Goal: Task Accomplishment & Management: Use online tool/utility

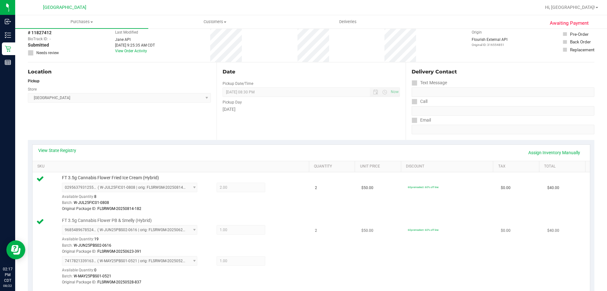
scroll to position [95, 0]
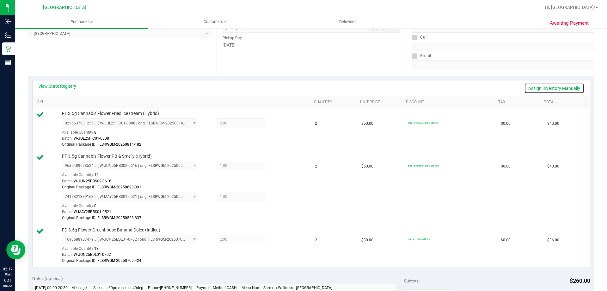
click at [553, 86] on link "Assign Inventory Manually" at bounding box center [554, 88] width 60 height 11
click at [277, 196] on icon at bounding box center [280, 196] width 7 height 7
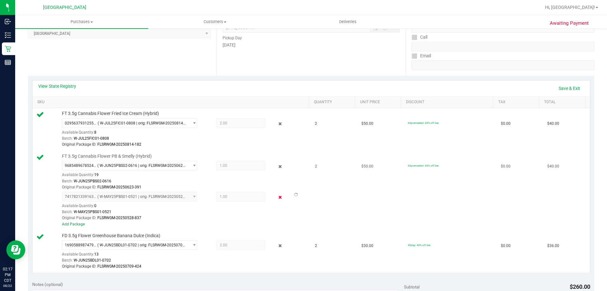
click at [277, 198] on icon at bounding box center [280, 196] width 7 height 7
click at [560, 89] on link "Save & Exit" at bounding box center [570, 88] width 30 height 11
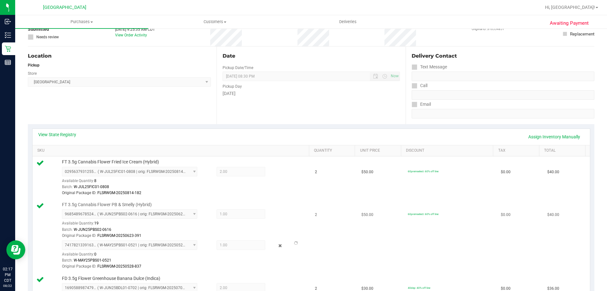
scroll to position [0, 0]
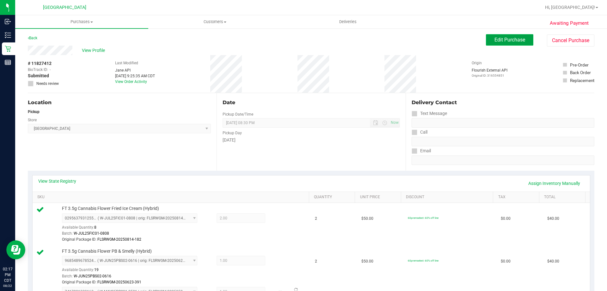
click at [495, 41] on span "Edit Purchase" at bounding box center [509, 40] width 31 height 6
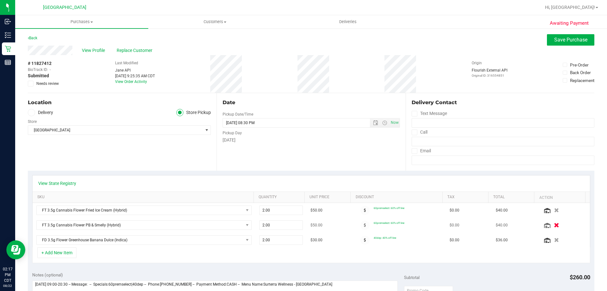
click at [554, 223] on icon "button" at bounding box center [556, 225] width 5 height 5
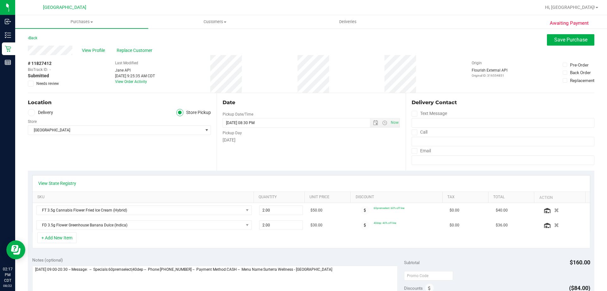
click at [566, 47] on div "View Profile Replace Customer" at bounding box center [311, 50] width 567 height 9
click at [568, 41] on span "Save Purchase" at bounding box center [570, 40] width 33 height 6
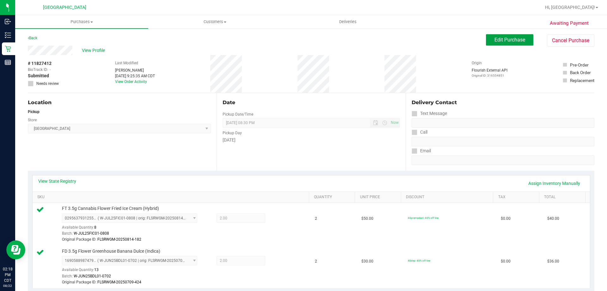
click at [500, 37] on span "Edit Purchase" at bounding box center [509, 40] width 31 height 6
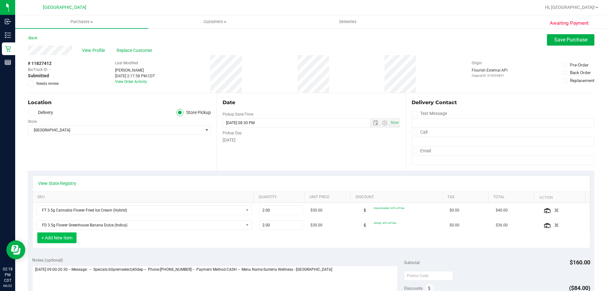
click at [61, 235] on button "+ Add New Item" at bounding box center [56, 237] width 39 height 11
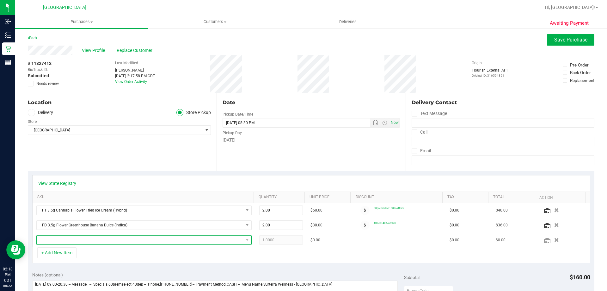
click at [60, 238] on span "NO DATA FOUND" at bounding box center [140, 239] width 207 height 9
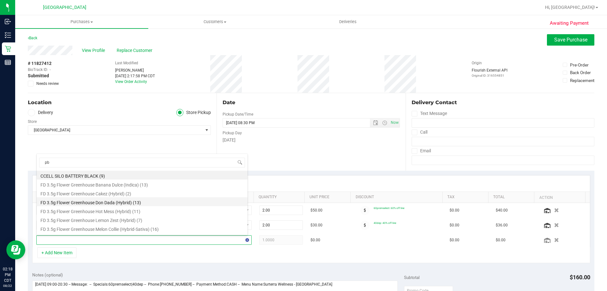
type input "pbs"
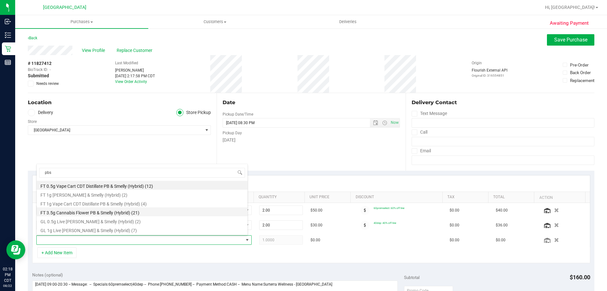
click at [89, 209] on li "FT 3.5g Cannabis Flower PB & Smelly (Hybrid) (21)" at bounding box center [142, 211] width 211 height 9
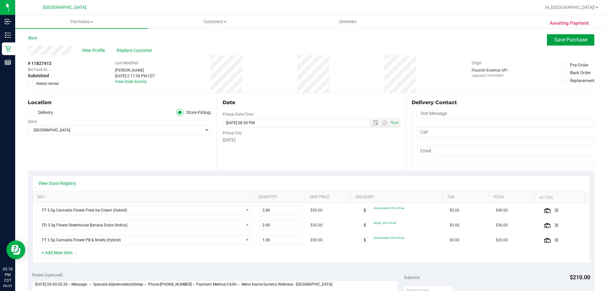
click at [563, 39] on span "Save Purchase" at bounding box center [570, 40] width 33 height 6
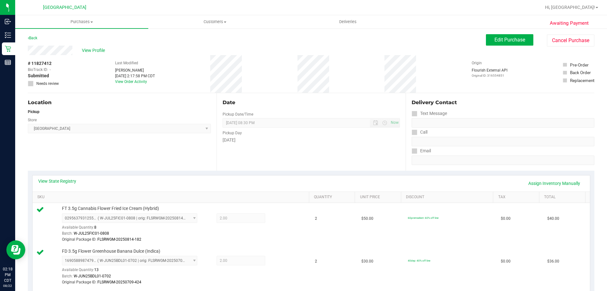
scroll to position [95, 0]
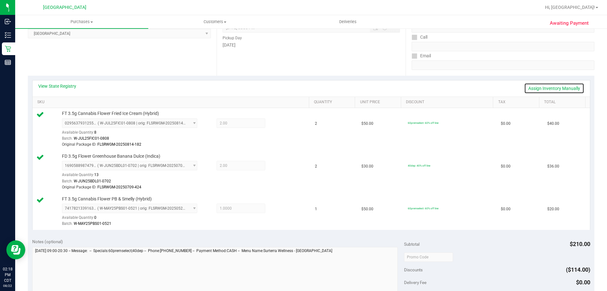
click at [559, 88] on link "Assign Inventory Manually" at bounding box center [554, 88] width 60 height 11
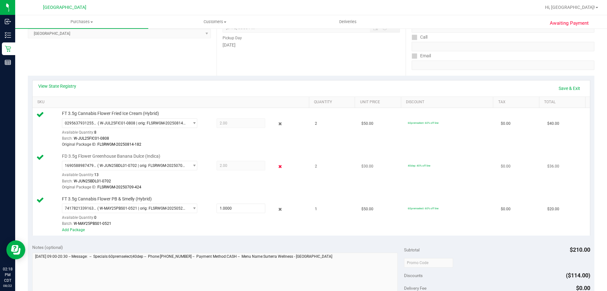
click at [277, 164] on icon at bounding box center [280, 165] width 7 height 7
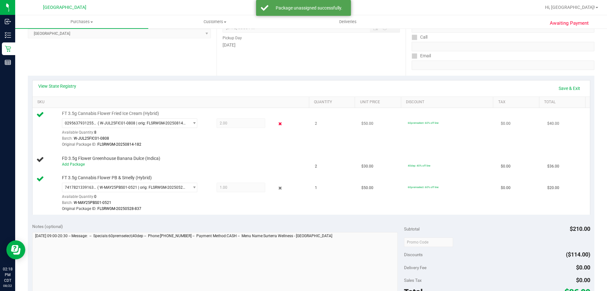
click at [277, 123] on icon at bounding box center [280, 123] width 7 height 7
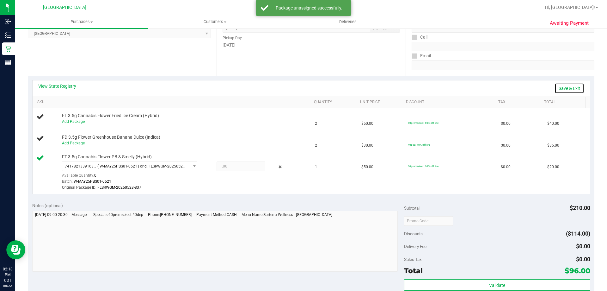
click at [555, 89] on link "Save & Exit" at bounding box center [570, 88] width 30 height 11
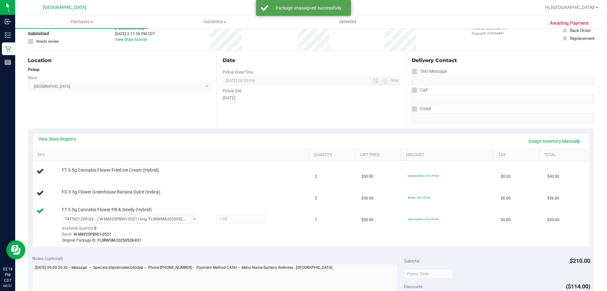
scroll to position [0, 0]
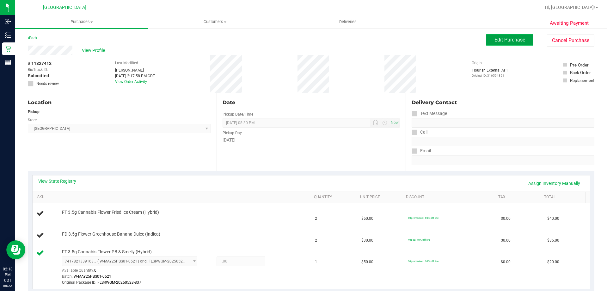
click at [509, 39] on span "Edit Purchase" at bounding box center [509, 40] width 31 height 6
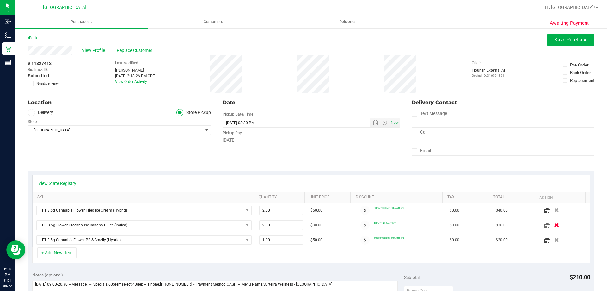
click at [554, 223] on icon "button" at bounding box center [556, 225] width 5 height 5
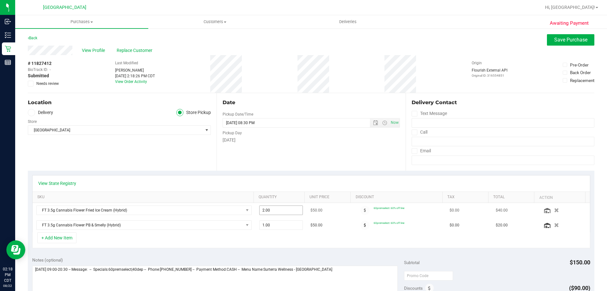
click at [274, 210] on span "2.00 2" at bounding box center [281, 209] width 44 height 9
click at [274, 210] on input "2" at bounding box center [281, 209] width 43 height 9
type input "1"
type input "1.00"
click at [273, 149] on div "Date Pickup Date/Time 08/22/2025 Now 08/22/2025 08:30 PM Now Pickup Day Friday" at bounding box center [311, 131] width 189 height 77
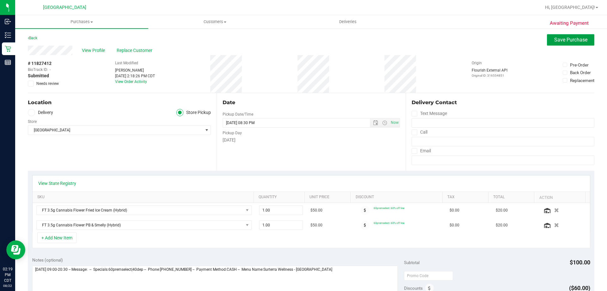
click at [560, 41] on span "Save Purchase" at bounding box center [570, 40] width 33 height 6
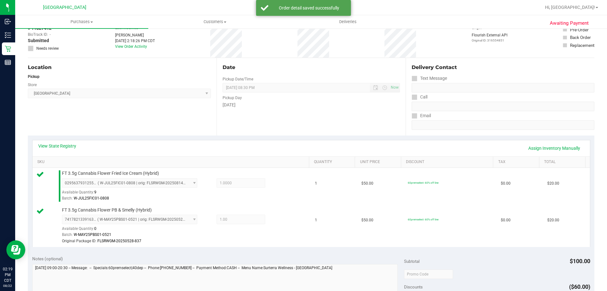
scroll to position [95, 0]
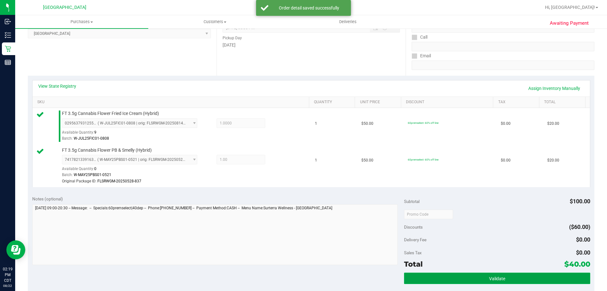
click at [447, 282] on button "Validate" at bounding box center [497, 277] width 186 height 11
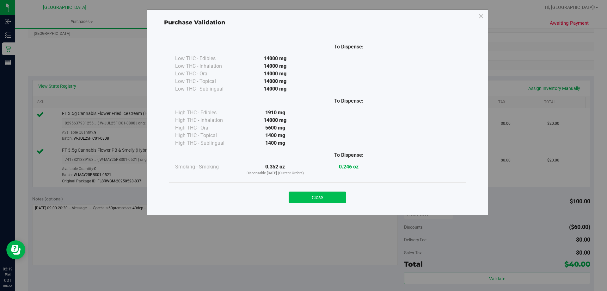
click at [311, 200] on button "Close" at bounding box center [318, 196] width 58 height 11
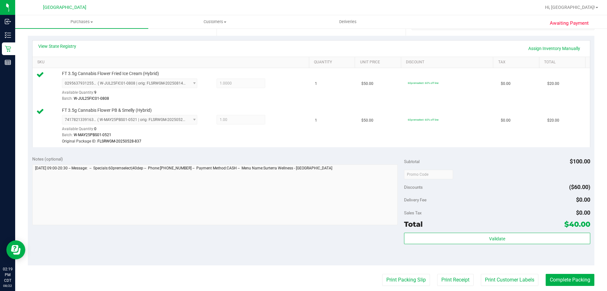
scroll to position [190, 0]
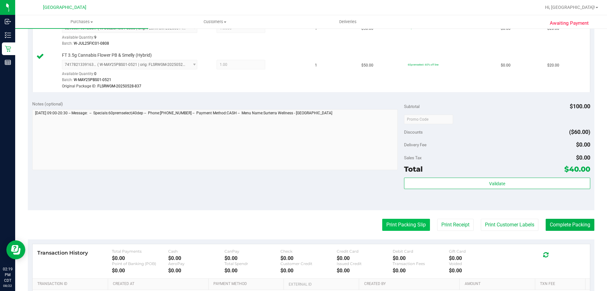
click at [404, 225] on button "Print Packing Slip" at bounding box center [406, 224] width 48 height 12
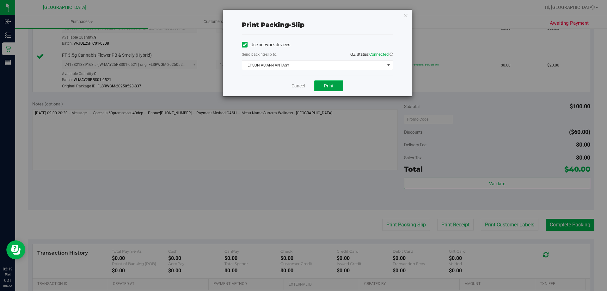
click at [320, 85] on button "Print" at bounding box center [328, 85] width 29 height 11
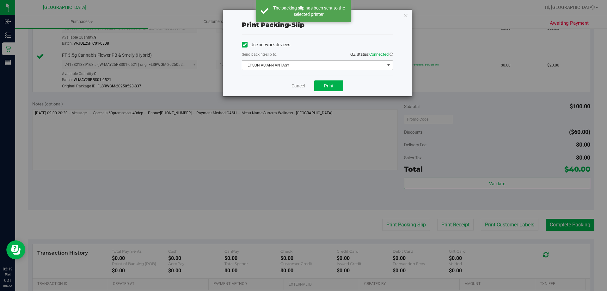
click at [308, 66] on span "EPSON ASIAN-FANTASY" at bounding box center [313, 65] width 143 height 9
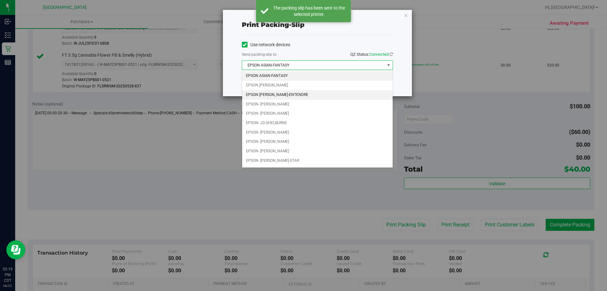
click at [270, 90] on li "EPSON [PERSON_NAME]-ENTENDRE" at bounding box center [317, 94] width 150 height 9
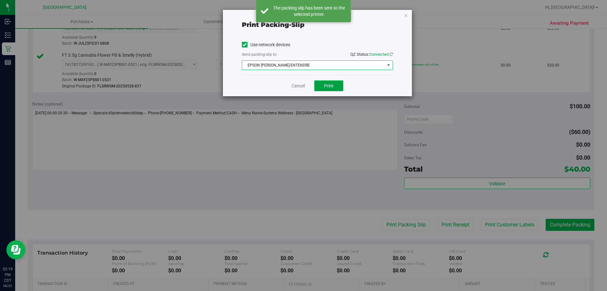
click at [333, 84] on span "Print" at bounding box center [328, 85] width 9 height 5
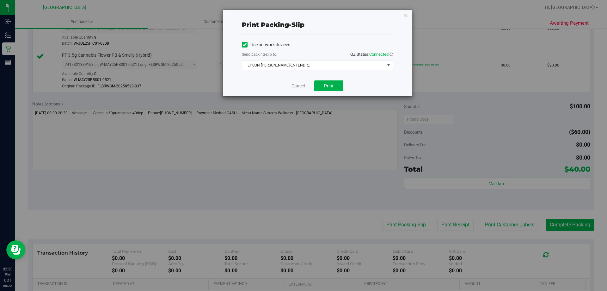
click at [295, 88] on link "Cancel" at bounding box center [297, 86] width 13 height 7
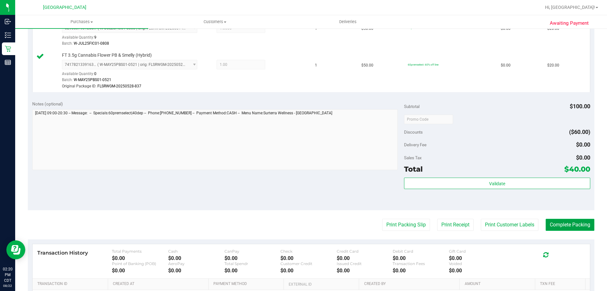
click at [561, 226] on button "Complete Packing" at bounding box center [570, 224] width 49 height 12
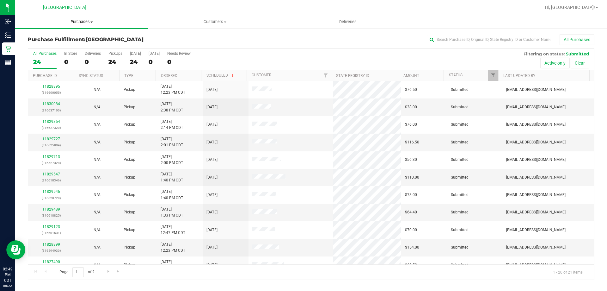
click at [76, 20] on span "Purchases" at bounding box center [81, 22] width 133 height 6
click at [51, 44] on span "Fulfillment" at bounding box center [34, 45] width 39 height 5
click at [189, 78] on th "Ordered" at bounding box center [179, 75] width 46 height 11
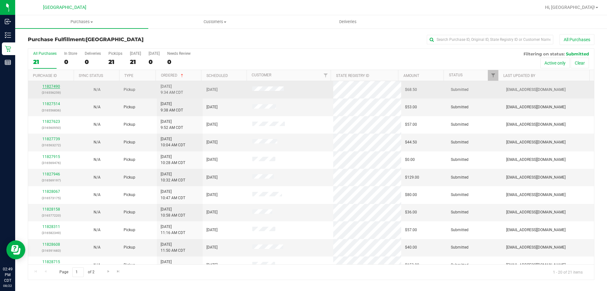
click at [51, 86] on link "11827490" at bounding box center [51, 86] width 18 height 4
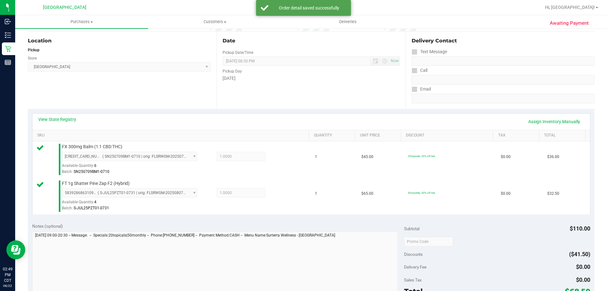
scroll to position [126, 0]
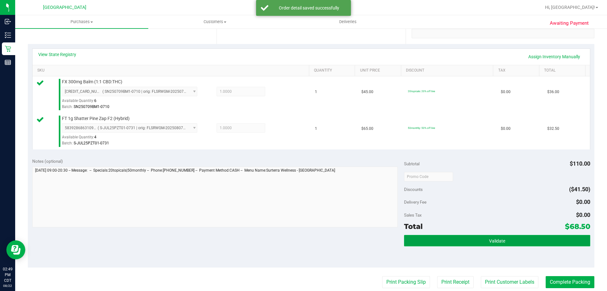
click at [412, 242] on button "Validate" at bounding box center [497, 240] width 186 height 11
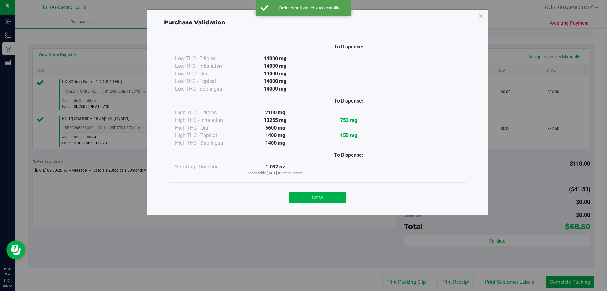
click at [296, 190] on div "Close" at bounding box center [318, 195] width 288 height 16
click at [300, 195] on button "Close" at bounding box center [318, 196] width 58 height 11
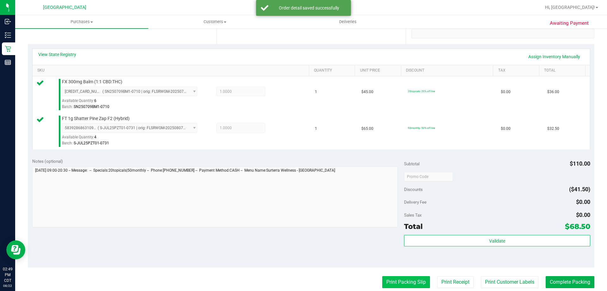
click at [402, 280] on button "Print Packing Slip" at bounding box center [406, 282] width 48 height 12
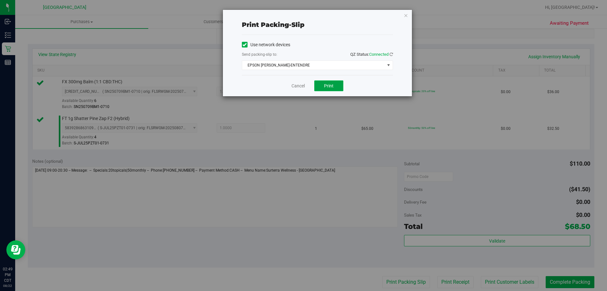
click at [327, 80] on button "Print" at bounding box center [328, 85] width 29 height 11
click at [301, 85] on link "Cancel" at bounding box center [297, 86] width 13 height 7
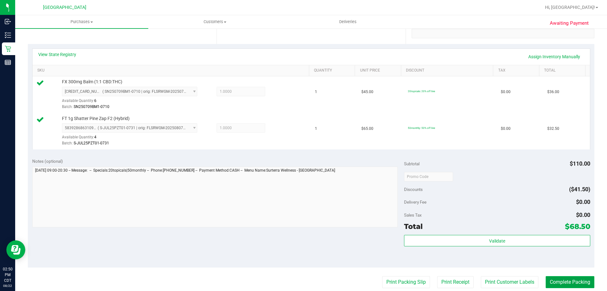
click at [546, 276] on button "Complete Packing" at bounding box center [570, 282] width 49 height 12
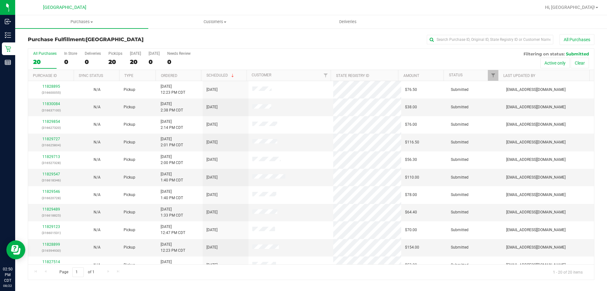
click at [187, 77] on th "Ordered" at bounding box center [179, 75] width 46 height 11
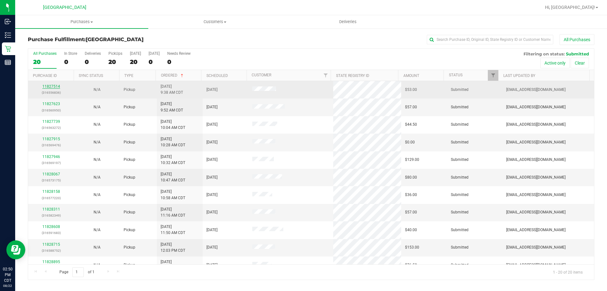
click at [55, 87] on link "11827514" at bounding box center [51, 86] width 18 height 4
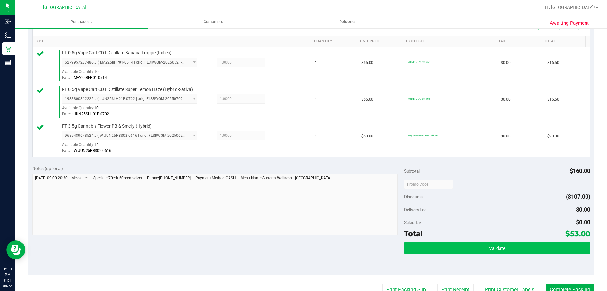
scroll to position [158, 0]
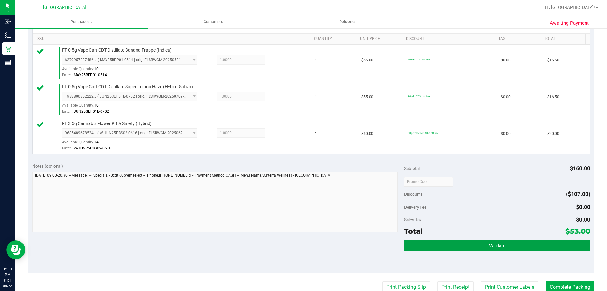
click at [432, 242] on button "Validate" at bounding box center [497, 244] width 186 height 11
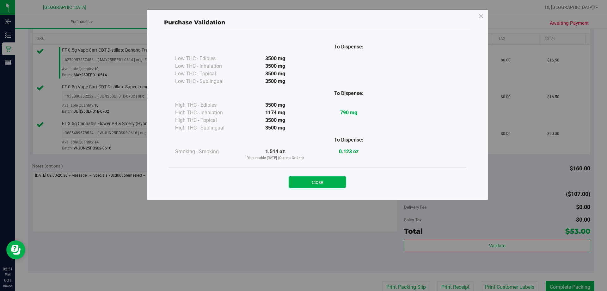
click at [310, 187] on div "Close" at bounding box center [317, 180] width 297 height 26
click at [313, 186] on button "Close" at bounding box center [318, 181] width 58 height 11
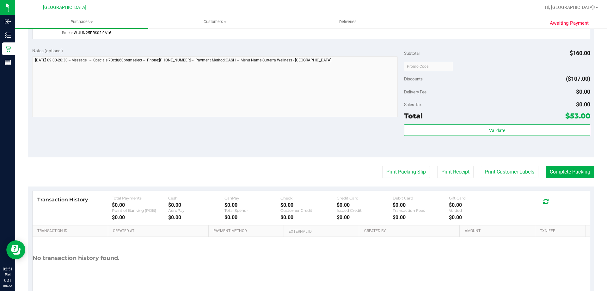
scroll to position [285, 0]
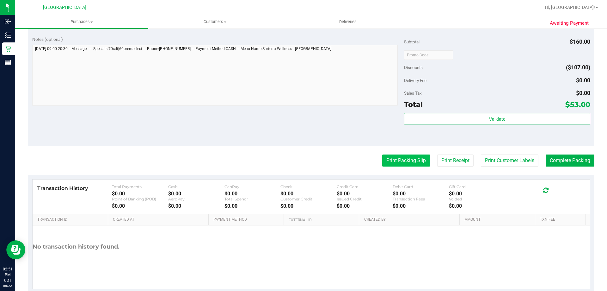
click at [391, 158] on button "Print Packing Slip" at bounding box center [406, 160] width 48 height 12
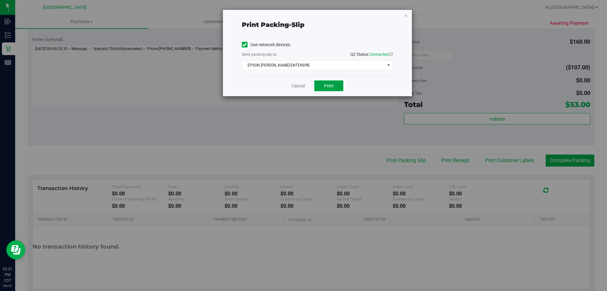
click at [331, 82] on button "Print" at bounding box center [328, 85] width 29 height 11
click at [296, 88] on link "Cancel" at bounding box center [297, 86] width 13 height 7
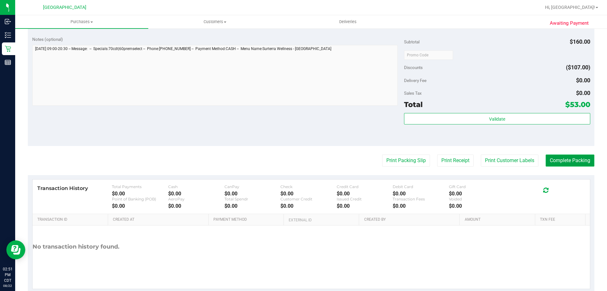
click at [550, 162] on button "Complete Packing" at bounding box center [570, 160] width 49 height 12
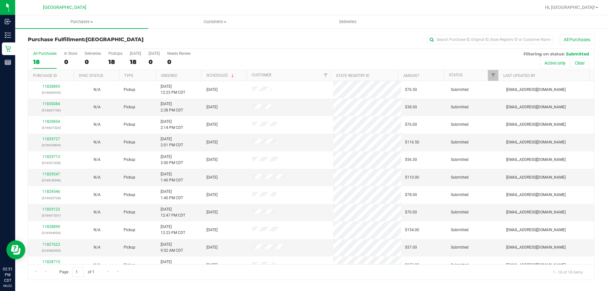
click at [189, 75] on th "Ordered" at bounding box center [179, 75] width 46 height 11
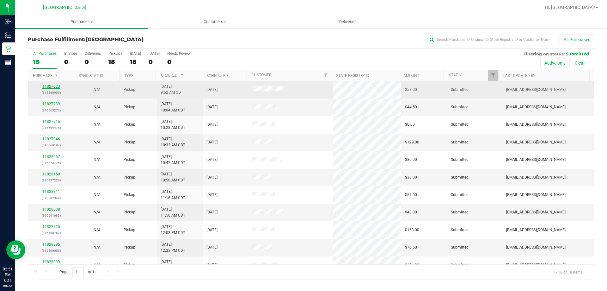
click at [52, 85] on link "11827623" at bounding box center [51, 86] width 18 height 4
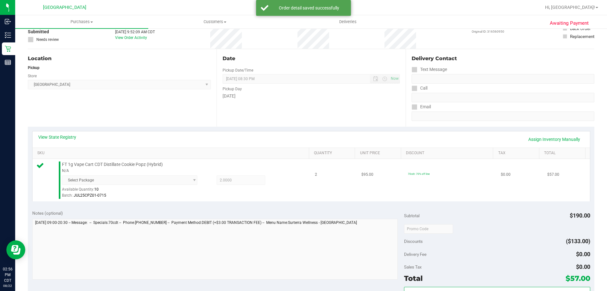
scroll to position [95, 0]
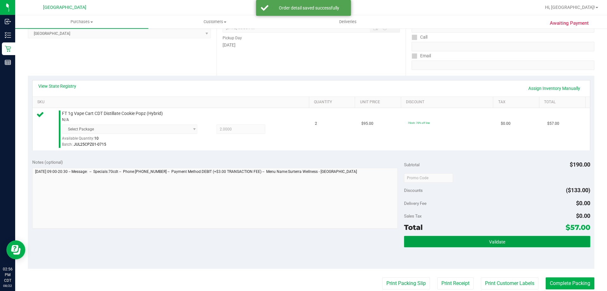
click at [420, 237] on button "Validate" at bounding box center [497, 241] width 186 height 11
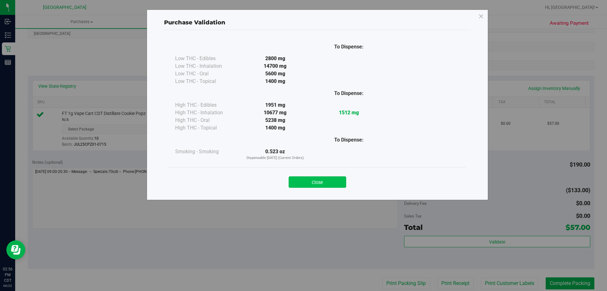
click at [334, 180] on button "Close" at bounding box center [318, 181] width 58 height 11
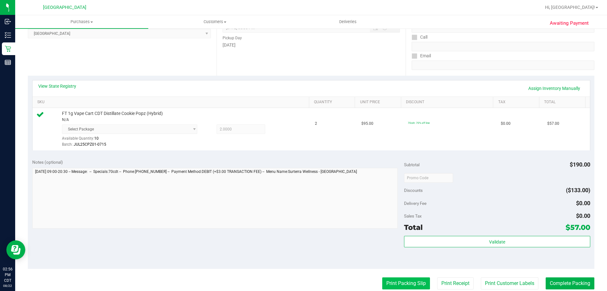
click at [394, 287] on button "Print Packing Slip" at bounding box center [406, 283] width 48 height 12
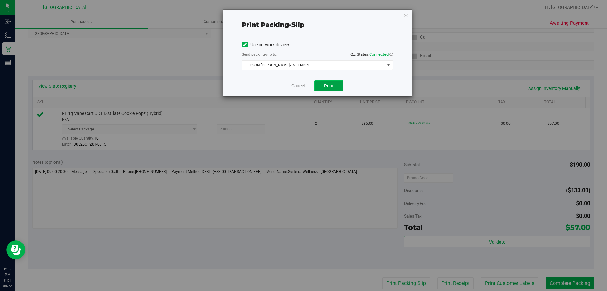
click at [334, 85] on button "Print" at bounding box center [328, 85] width 29 height 11
click at [294, 85] on link "Cancel" at bounding box center [297, 86] width 13 height 7
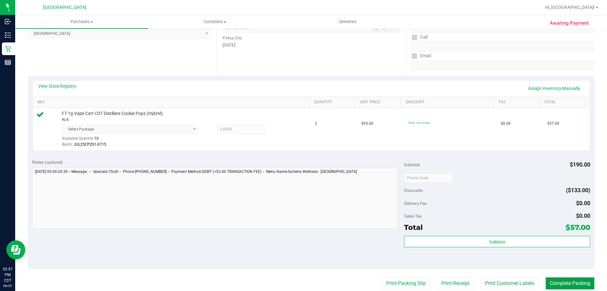
click at [554, 278] on button "Complete Packing" at bounding box center [570, 283] width 49 height 12
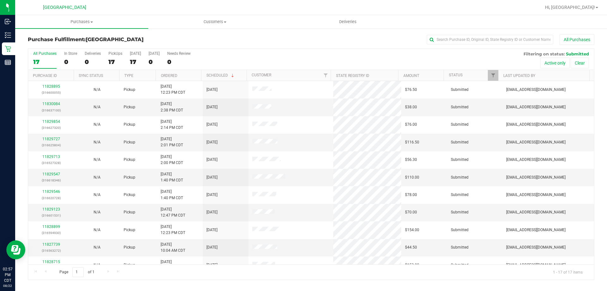
click at [183, 75] on th "Ordered" at bounding box center [179, 75] width 46 height 11
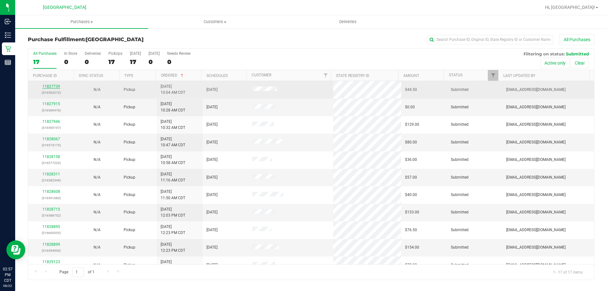
click at [55, 86] on link "11827739" at bounding box center [51, 86] width 18 height 4
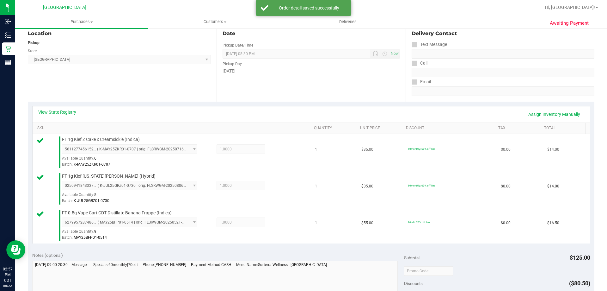
scroll to position [126, 0]
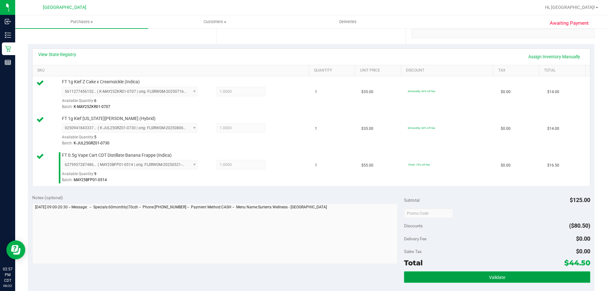
click at [438, 274] on button "Validate" at bounding box center [497, 276] width 186 height 11
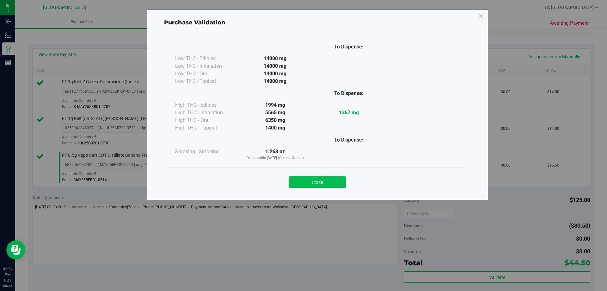
click at [322, 183] on button "Close" at bounding box center [318, 181] width 58 height 11
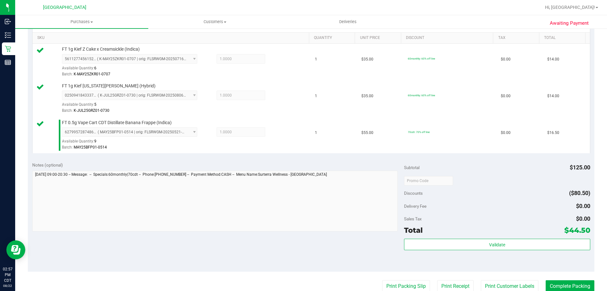
scroll to position [190, 0]
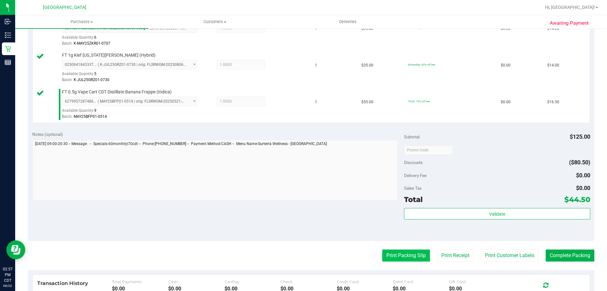
click at [384, 250] on button "Print Packing Slip" at bounding box center [406, 255] width 48 height 12
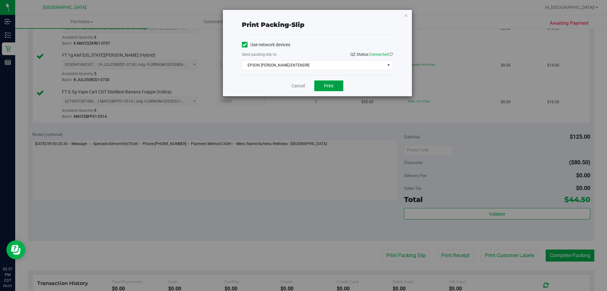
click at [322, 86] on button "Print" at bounding box center [328, 85] width 29 height 11
click at [300, 89] on div "Cancel Print" at bounding box center [317, 85] width 151 height 21
click at [299, 86] on link "Cancel" at bounding box center [297, 86] width 13 height 7
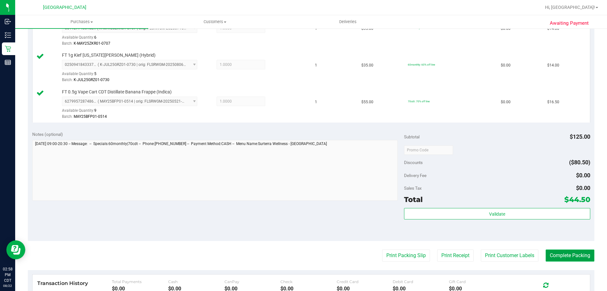
click at [562, 256] on button "Complete Packing" at bounding box center [570, 255] width 49 height 12
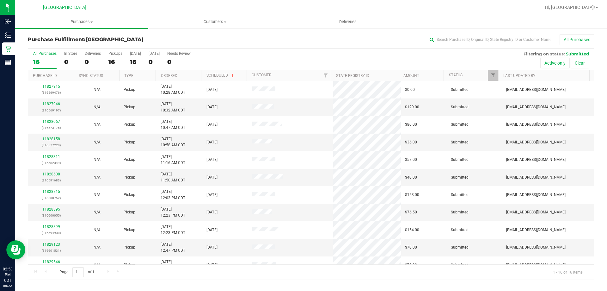
click at [186, 77] on th "Ordered" at bounding box center [179, 75] width 46 height 11
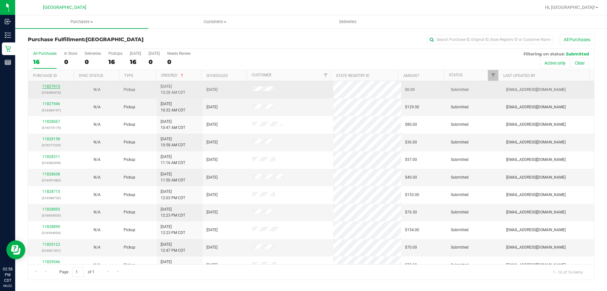
click at [57, 85] on link "11827915" at bounding box center [51, 86] width 18 height 4
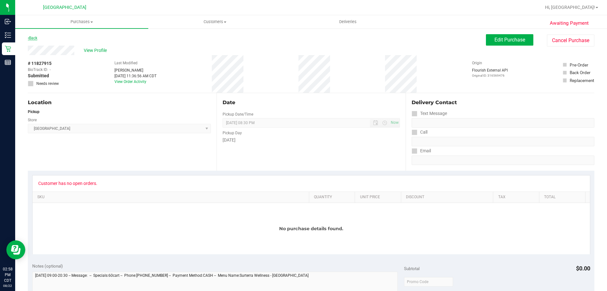
click at [30, 38] on link "Back" at bounding box center [32, 38] width 9 height 4
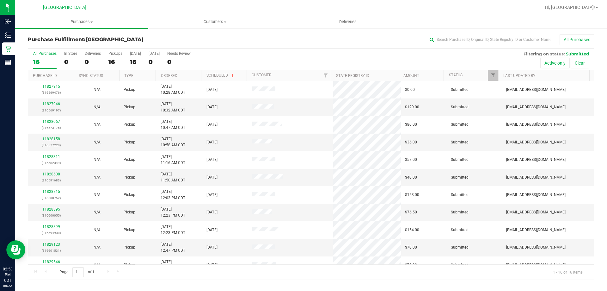
click at [179, 77] on th "Ordered" at bounding box center [179, 75] width 46 height 11
click at [52, 106] on link "11827946" at bounding box center [51, 103] width 18 height 4
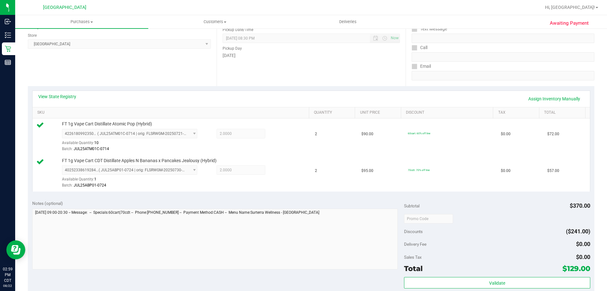
scroll to position [95, 0]
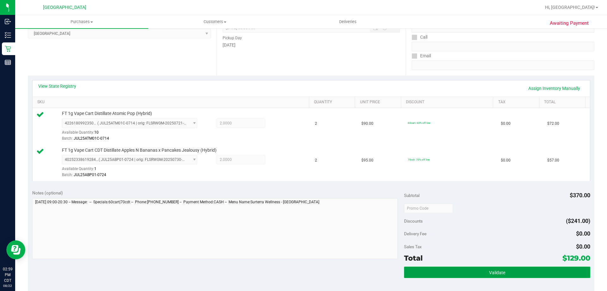
click at [476, 270] on button "Validate" at bounding box center [497, 271] width 186 height 11
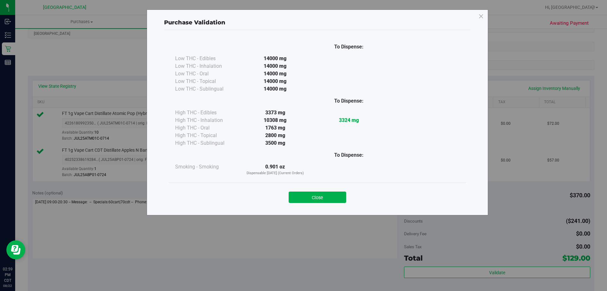
click at [321, 198] on button "Close" at bounding box center [318, 196] width 58 height 11
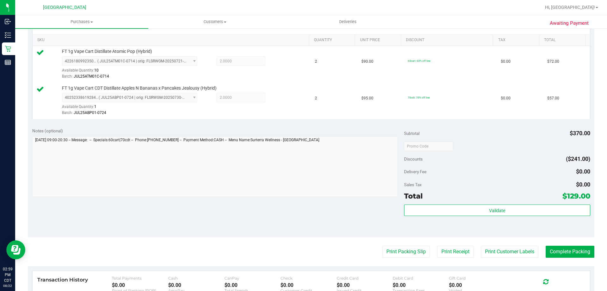
scroll to position [158, 0]
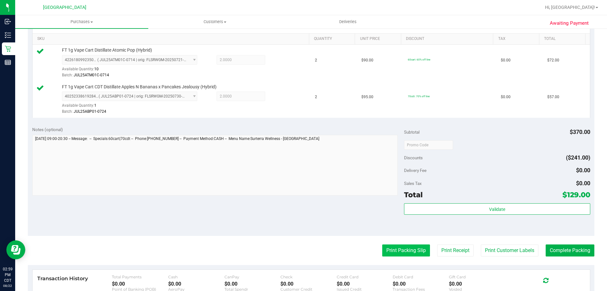
click at [398, 248] on button "Print Packing Slip" at bounding box center [406, 250] width 48 height 12
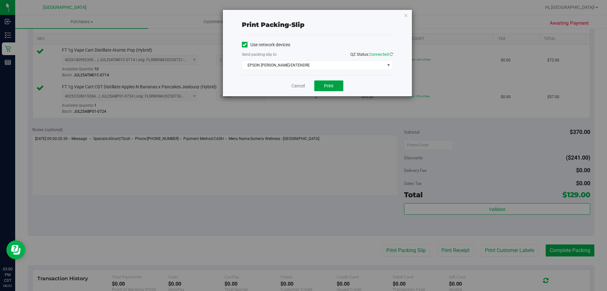
click at [319, 83] on button "Print" at bounding box center [328, 85] width 29 height 11
click at [292, 88] on link "Cancel" at bounding box center [297, 86] width 13 height 7
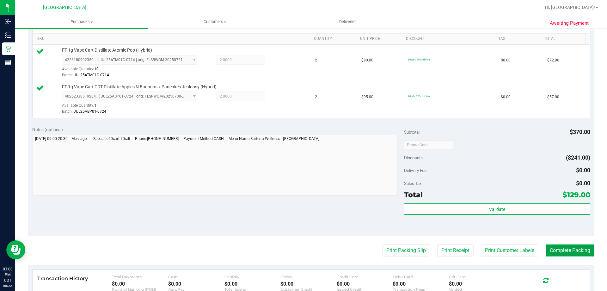
click at [558, 247] on button "Complete Packing" at bounding box center [570, 250] width 49 height 12
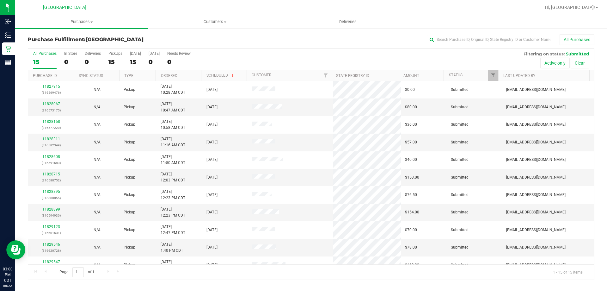
click at [188, 73] on th "Ordered" at bounding box center [179, 75] width 46 height 11
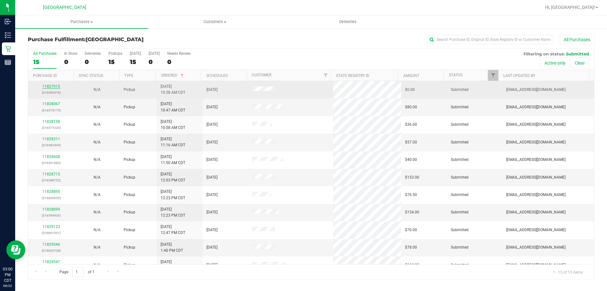
click at [45, 87] on link "11827915" at bounding box center [51, 86] width 18 height 4
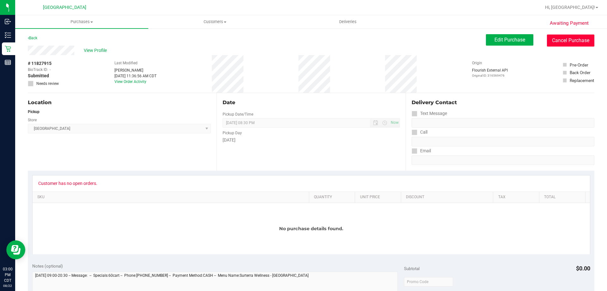
click at [566, 43] on button "Cancel Purchase" at bounding box center [570, 40] width 47 height 12
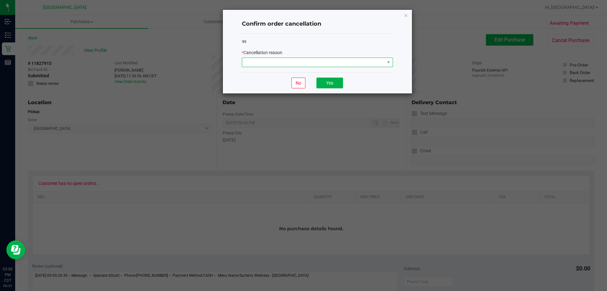
click at [336, 58] on span at bounding box center [313, 62] width 143 height 9
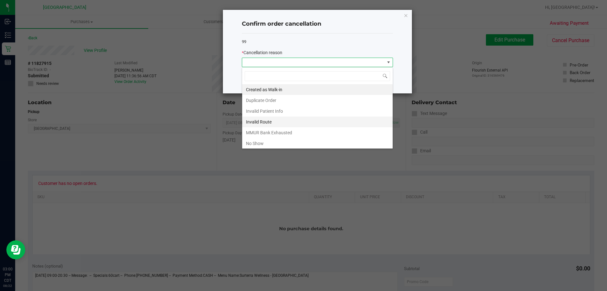
scroll to position [32, 0]
click at [278, 125] on li "Other" at bounding box center [317, 122] width 150 height 11
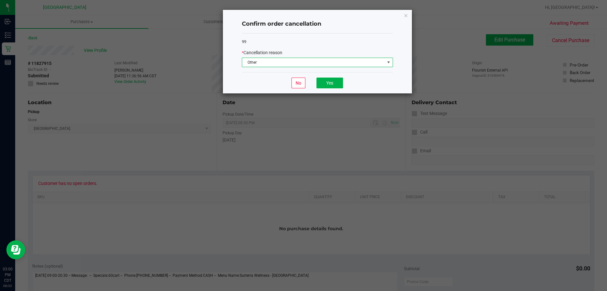
click at [337, 76] on div "No Yes" at bounding box center [317, 82] width 151 height 21
click at [334, 78] on button "Yes" at bounding box center [329, 82] width 27 height 11
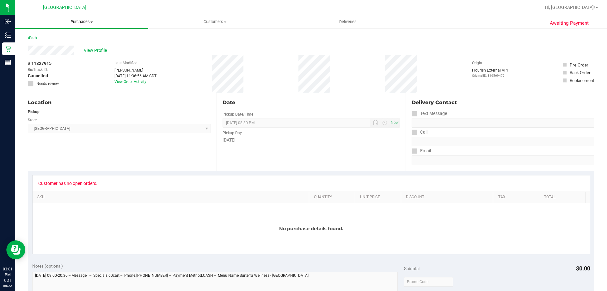
click at [77, 22] on span "Purchases" at bounding box center [81, 22] width 133 height 6
click at [36, 44] on span "Fulfillment" at bounding box center [34, 45] width 39 height 5
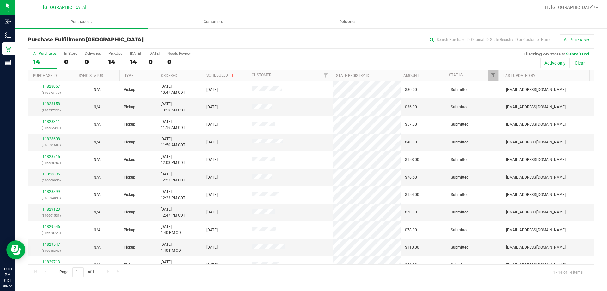
click at [187, 76] on th "Ordered" at bounding box center [179, 75] width 46 height 11
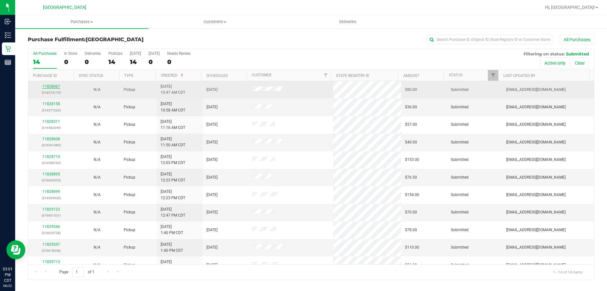
click at [57, 88] on link "11828067" at bounding box center [51, 86] width 18 height 4
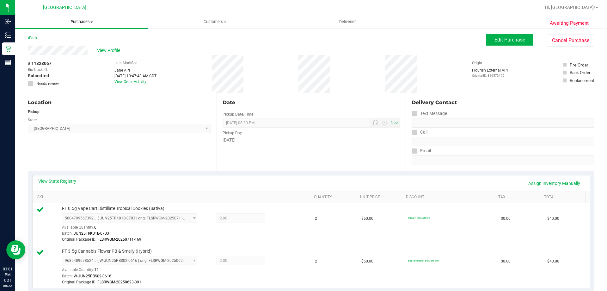
click at [69, 22] on span "Purchases" at bounding box center [81, 22] width 133 height 6
click at [42, 43] on span "Fulfillment" at bounding box center [34, 45] width 39 height 5
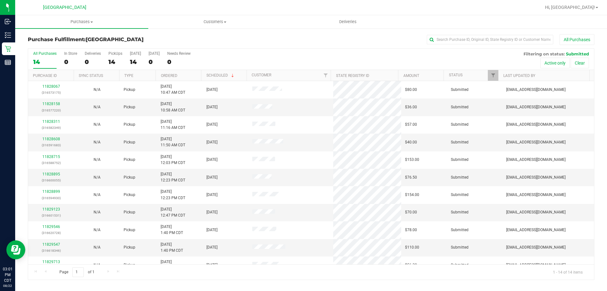
click at [184, 78] on th "Ordered" at bounding box center [179, 75] width 46 height 11
click at [46, 104] on link "11828158" at bounding box center [51, 103] width 18 height 4
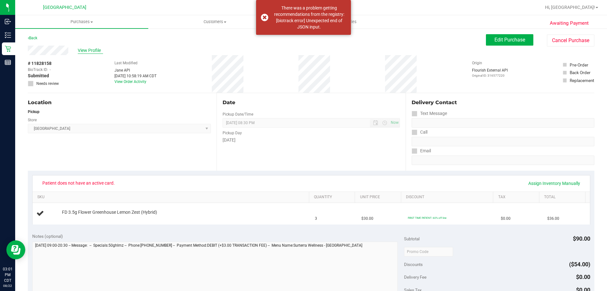
click at [95, 51] on span "View Profile" at bounding box center [90, 50] width 25 height 7
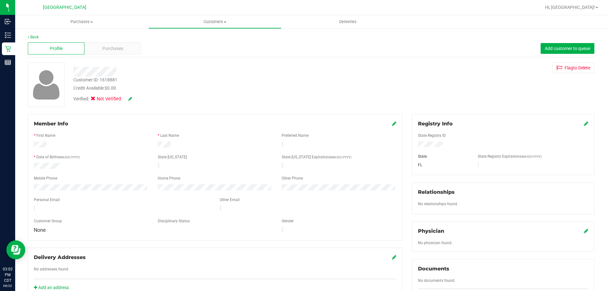
click at [584, 126] on icon at bounding box center [586, 123] width 4 height 5
click at [583, 126] on icon at bounding box center [586, 123] width 6 height 5
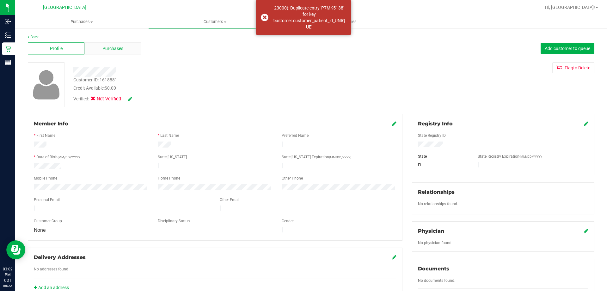
click at [99, 45] on div "Purchases" at bounding box center [112, 48] width 57 height 12
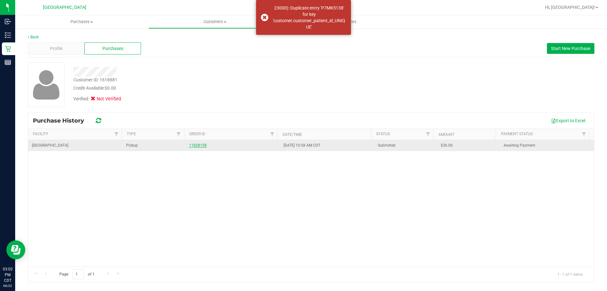
click at [194, 146] on link "11828158" at bounding box center [198, 145] width 18 height 4
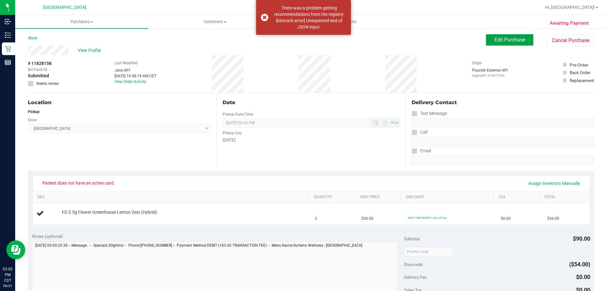
click at [494, 43] on button "Edit Purchase" at bounding box center [509, 39] width 47 height 11
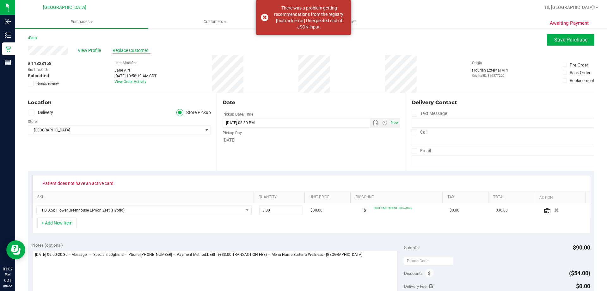
click at [123, 50] on span "Replace Customer" at bounding box center [132, 50] width 38 height 7
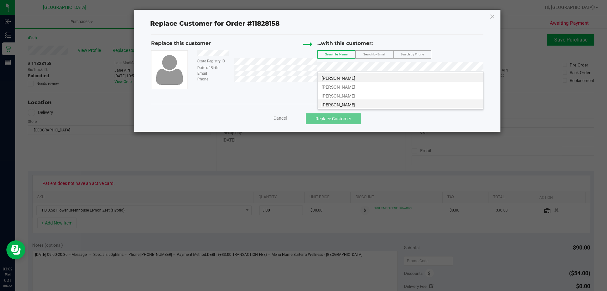
click at [349, 105] on li "GAIL BAKER" at bounding box center [401, 103] width 166 height 9
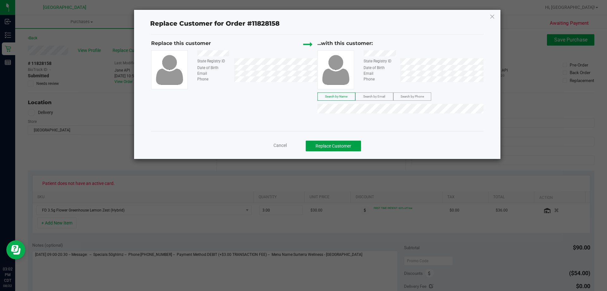
click at [336, 141] on button "Replace Customer" at bounding box center [333, 145] width 55 height 11
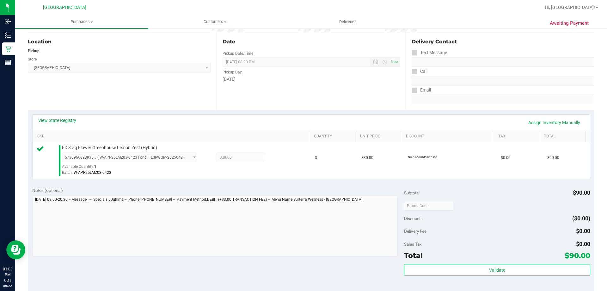
scroll to position [95, 0]
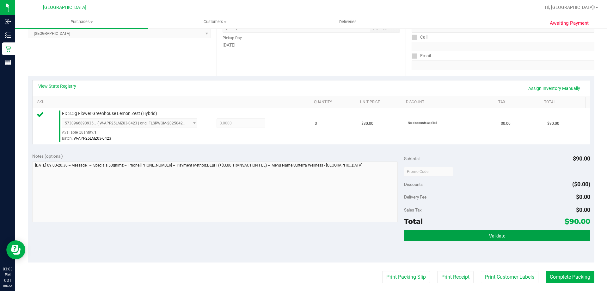
click at [457, 239] on button "Validate" at bounding box center [497, 235] width 186 height 11
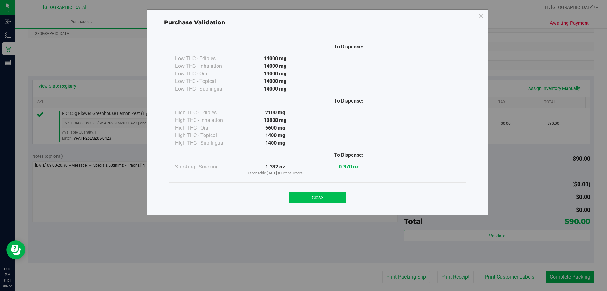
click at [329, 198] on button "Close" at bounding box center [318, 196] width 58 height 11
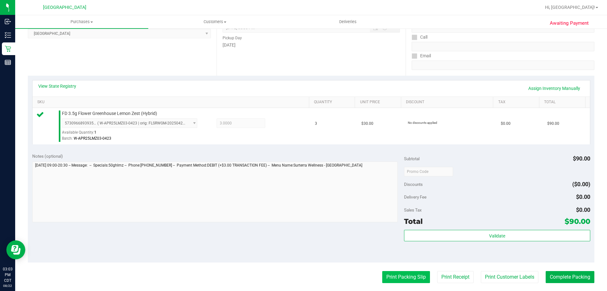
click at [397, 281] on button "Print Packing Slip" at bounding box center [406, 277] width 48 height 12
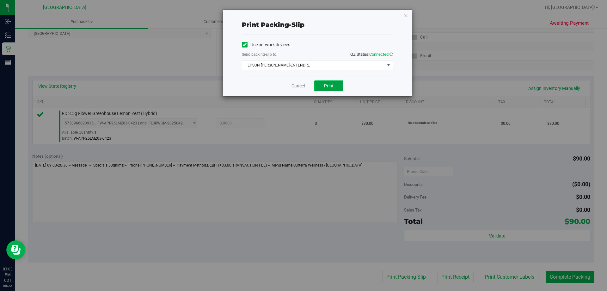
click at [333, 86] on span "Print" at bounding box center [328, 85] width 9 height 5
click at [302, 87] on link "Cancel" at bounding box center [297, 86] width 13 height 7
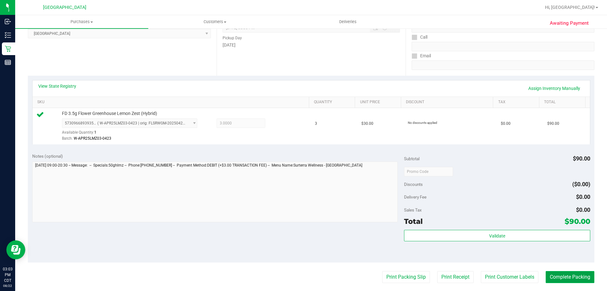
click at [569, 282] on button "Complete Packing" at bounding box center [570, 277] width 49 height 12
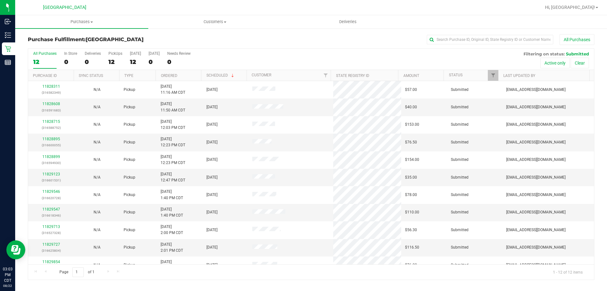
click at [192, 76] on th "Ordered" at bounding box center [179, 75] width 46 height 11
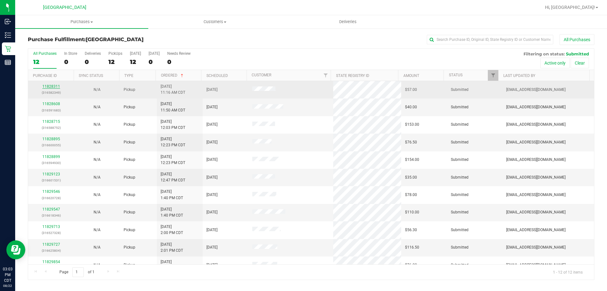
click at [55, 86] on link "11828311" at bounding box center [51, 86] width 18 height 4
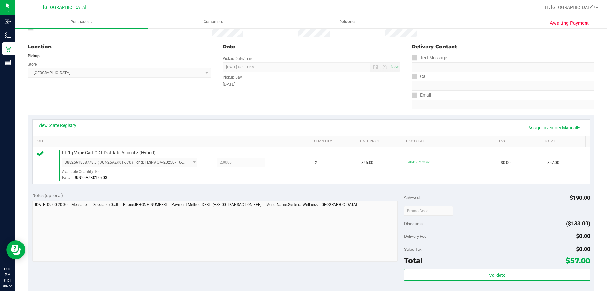
scroll to position [95, 0]
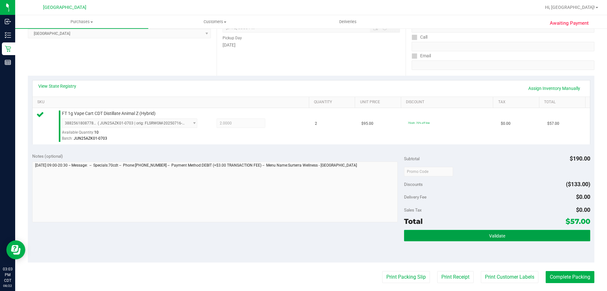
click at [431, 234] on button "Validate" at bounding box center [497, 235] width 186 height 11
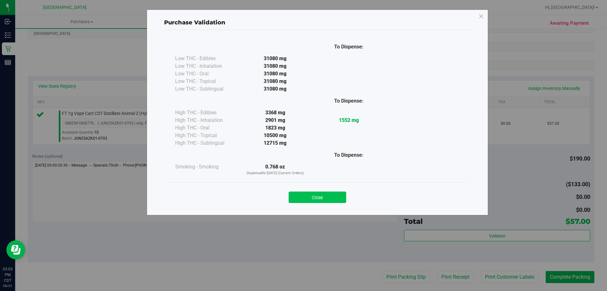
click at [329, 194] on button "Close" at bounding box center [318, 196] width 58 height 11
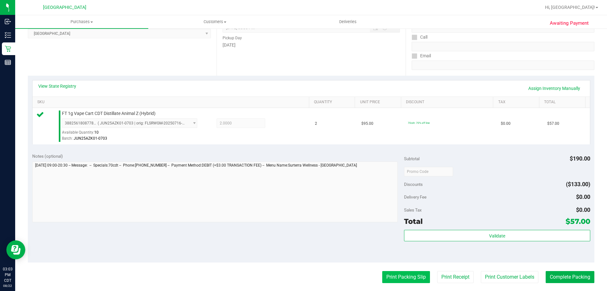
click at [396, 276] on button "Print Packing Slip" at bounding box center [406, 277] width 48 height 12
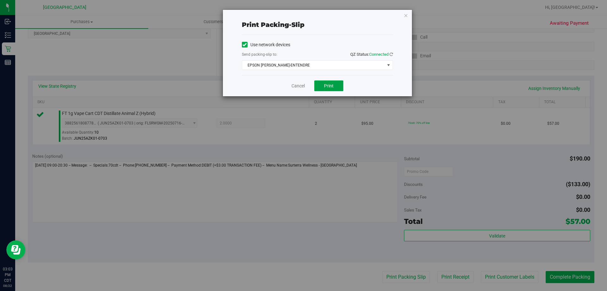
click at [322, 87] on button "Print" at bounding box center [328, 85] width 29 height 11
click at [302, 88] on link "Cancel" at bounding box center [297, 86] width 13 height 7
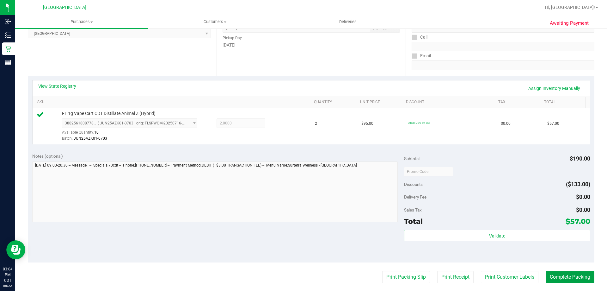
click at [551, 273] on button "Complete Packing" at bounding box center [570, 277] width 49 height 12
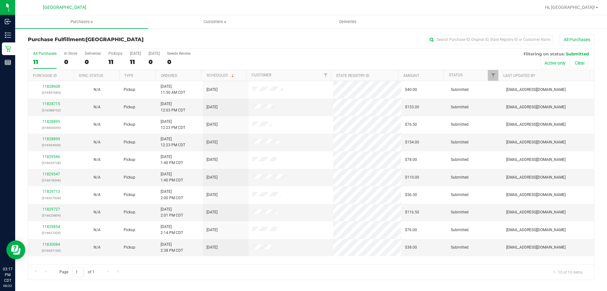
click at [181, 76] on th "Ordered" at bounding box center [179, 75] width 46 height 11
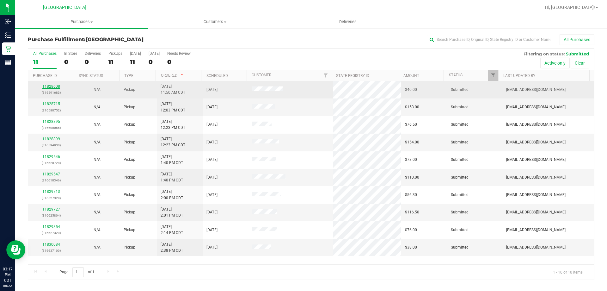
click at [54, 84] on link "11828608" at bounding box center [51, 86] width 18 height 4
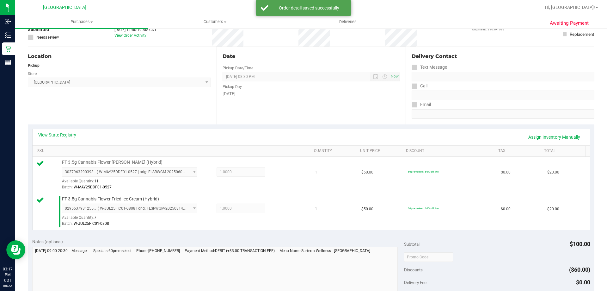
scroll to position [95, 0]
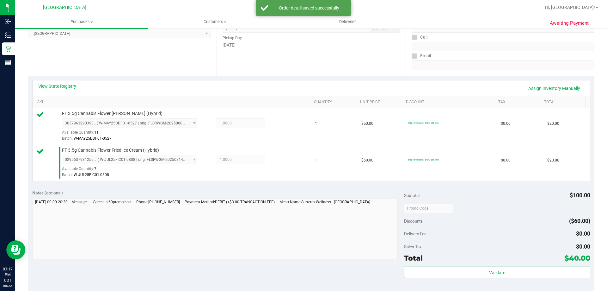
click at [410, 278] on div "Validate" at bounding box center [497, 280] width 186 height 28
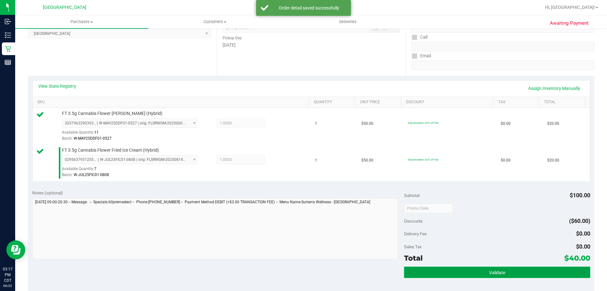
click at [415, 274] on button "Validate" at bounding box center [497, 271] width 186 height 11
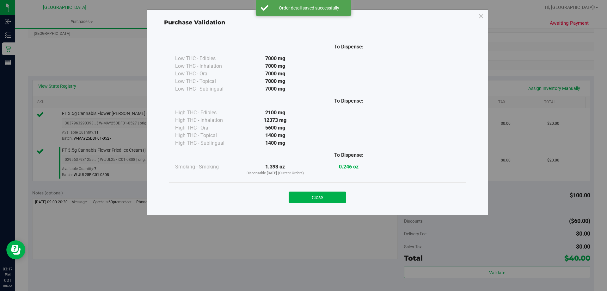
click at [328, 194] on button "Close" at bounding box center [318, 196] width 58 height 11
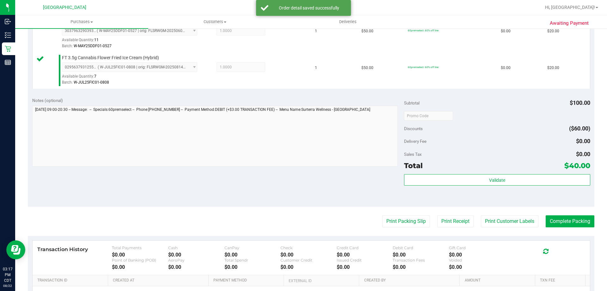
scroll to position [190, 0]
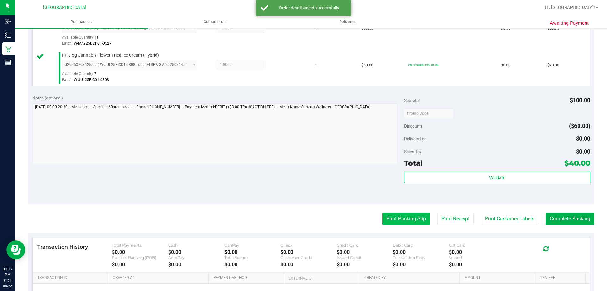
click at [412, 218] on button "Print Packing Slip" at bounding box center [406, 218] width 48 height 12
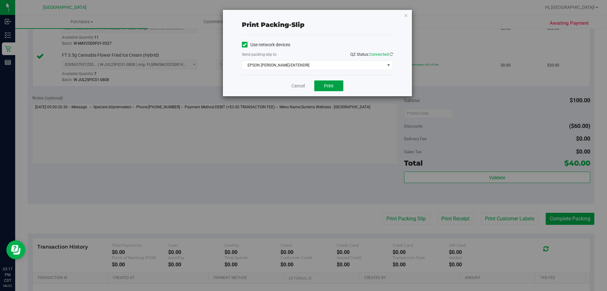
click at [318, 84] on button "Print" at bounding box center [328, 85] width 29 height 11
click at [292, 83] on link "Cancel" at bounding box center [297, 86] width 13 height 7
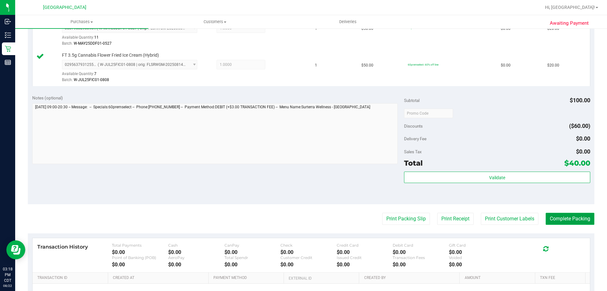
click at [561, 220] on button "Complete Packing" at bounding box center [570, 218] width 49 height 12
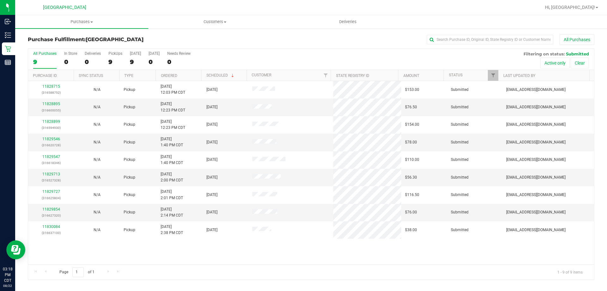
click at [188, 75] on th "Ordered" at bounding box center [179, 75] width 46 height 11
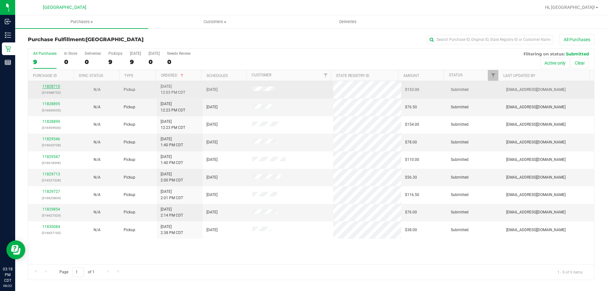
click at [55, 87] on link "11828715" at bounding box center [51, 86] width 18 height 4
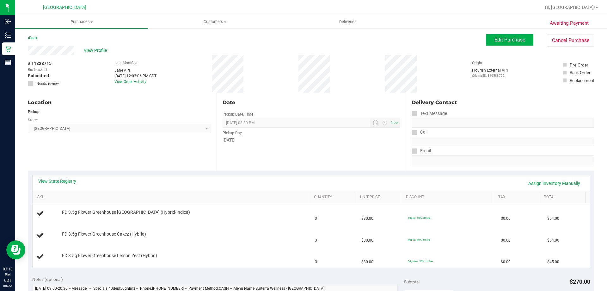
click at [60, 182] on link "View State Registry" at bounding box center [57, 181] width 38 height 6
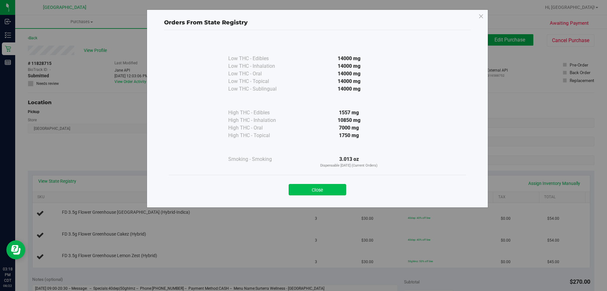
click at [299, 192] on button "Close" at bounding box center [318, 189] width 58 height 11
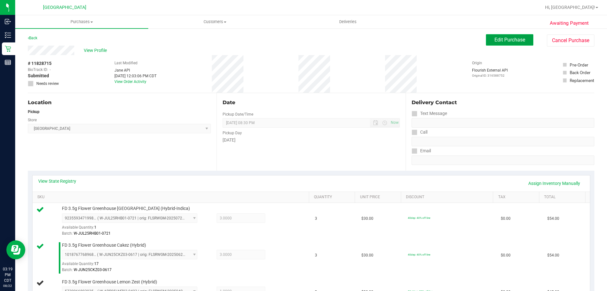
click at [502, 44] on button "Edit Purchase" at bounding box center [509, 39] width 47 height 11
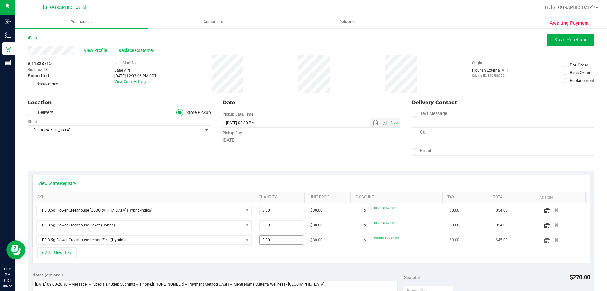
click at [273, 239] on span "3.00 3" at bounding box center [281, 239] width 44 height 9
click at [273, 239] on input "3" at bounding box center [281, 239] width 43 height 9
type input "1"
type input "1.00"
click at [289, 164] on div "Date Pickup Date/Time 08/22/2025 Now 08/22/2025 08:30 PM Now Pickup Day Friday" at bounding box center [311, 131] width 189 height 77
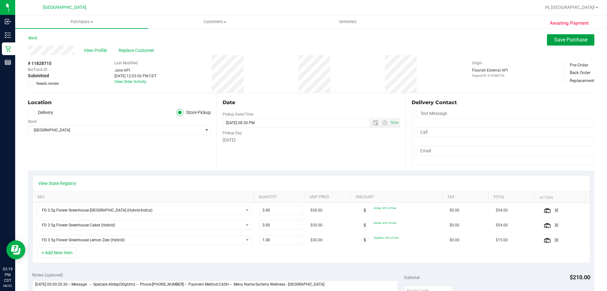
click at [555, 41] on span "Save Purchase" at bounding box center [570, 40] width 33 height 6
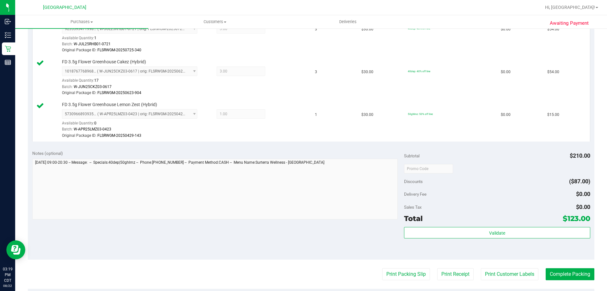
scroll to position [190, 0]
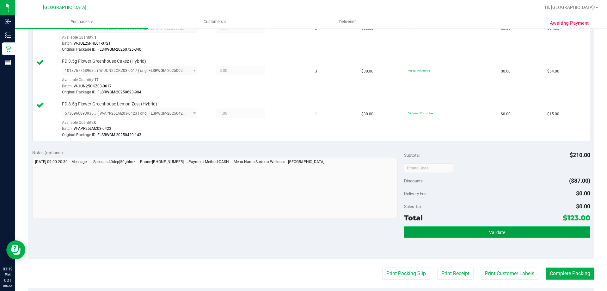
click at [483, 233] on button "Validate" at bounding box center [497, 231] width 186 height 11
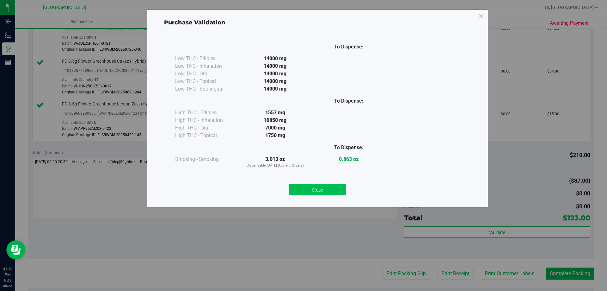
click at [334, 186] on button "Close" at bounding box center [318, 189] width 58 height 11
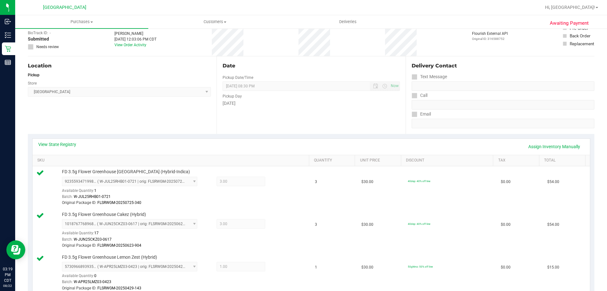
scroll to position [0, 0]
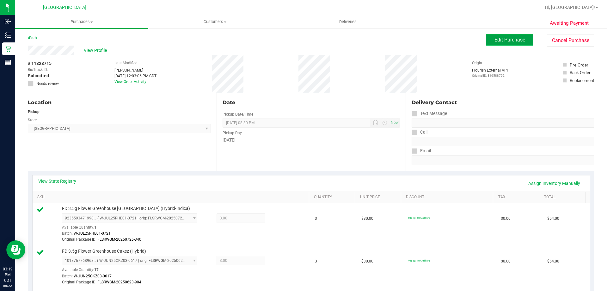
click at [507, 38] on span "Edit Purchase" at bounding box center [509, 40] width 31 height 6
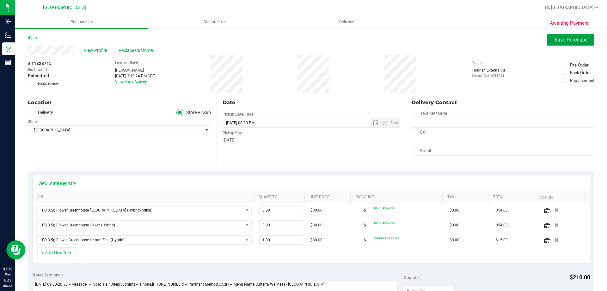
click at [566, 36] on button "Save Purchase" at bounding box center [570, 39] width 47 height 11
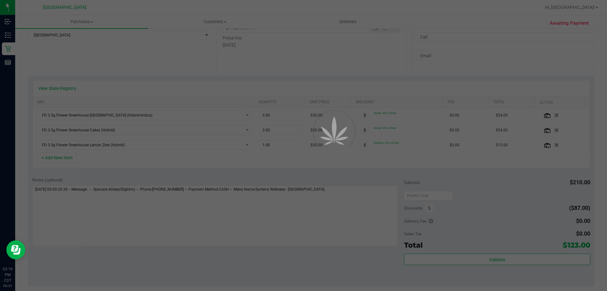
scroll to position [158, 0]
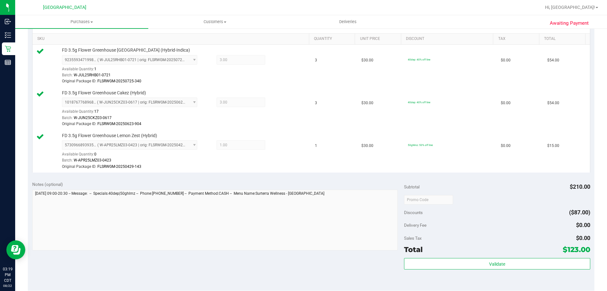
scroll to position [253, 0]
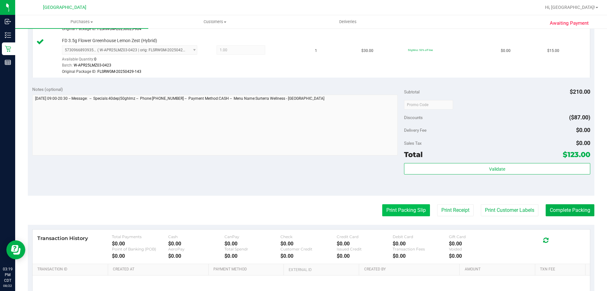
click at [397, 213] on button "Print Packing Slip" at bounding box center [406, 210] width 48 height 12
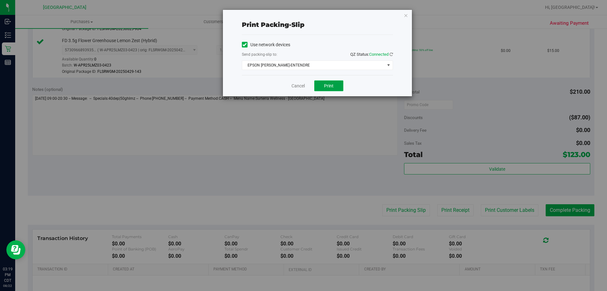
click at [338, 87] on button "Print" at bounding box center [328, 85] width 29 height 11
click at [294, 83] on link "Cancel" at bounding box center [297, 86] width 13 height 7
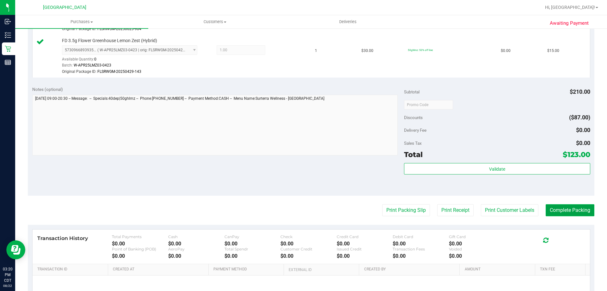
click at [554, 207] on button "Complete Packing" at bounding box center [570, 210] width 49 height 12
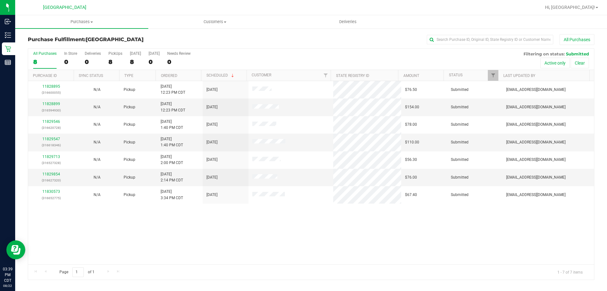
click at [193, 76] on th "Ordered" at bounding box center [179, 75] width 46 height 11
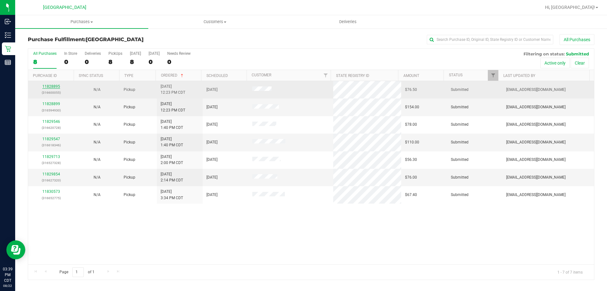
click at [54, 87] on link "11828895" at bounding box center [51, 86] width 18 height 4
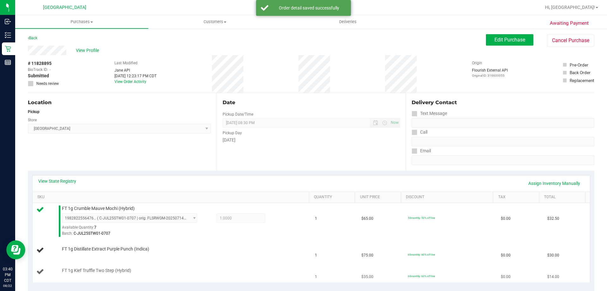
click at [113, 273] on span "FT 1g Kief Truffle Two Step (Hybrid)" at bounding box center [96, 270] width 69 height 6
copy div "FT 1g Kief Truffle Two Step (Hybrid)"
drag, startPoint x: 101, startPoint y: 151, endPoint x: 104, endPoint y: 165, distance: 14.1
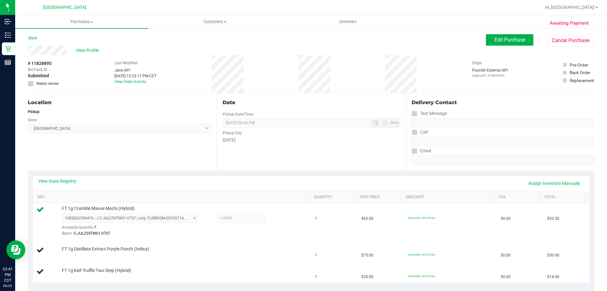
click at [104, 165] on div "Location Pickup Store Panama City WC Select Store Bonita Springs WC Boynton Bea…" at bounding box center [122, 131] width 189 height 77
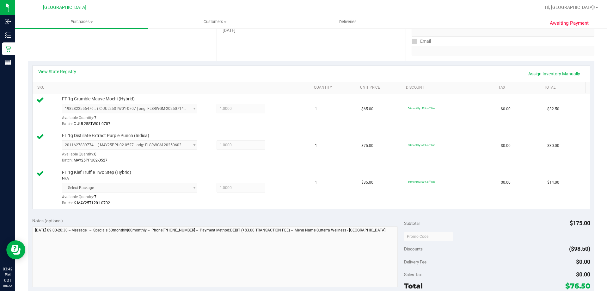
scroll to position [126, 0]
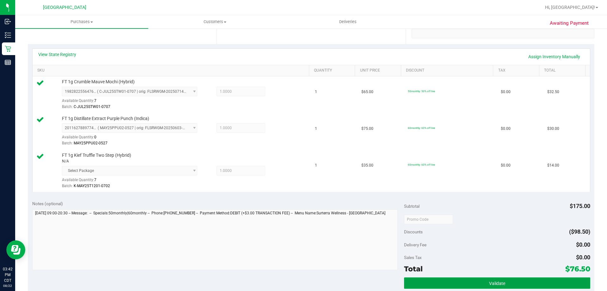
click at [414, 284] on button "Validate" at bounding box center [497, 282] width 186 height 11
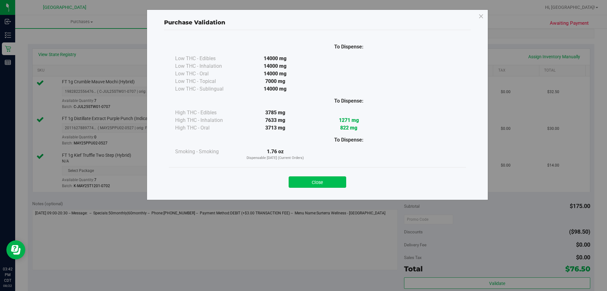
click at [326, 187] on button "Close" at bounding box center [318, 181] width 58 height 11
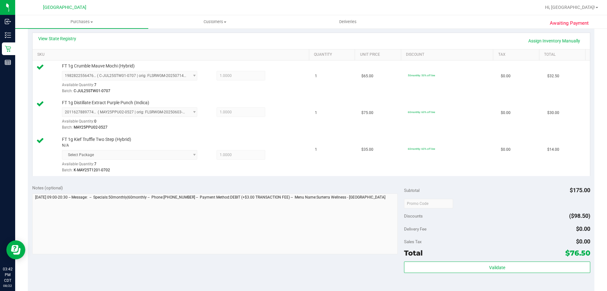
scroll to position [221, 0]
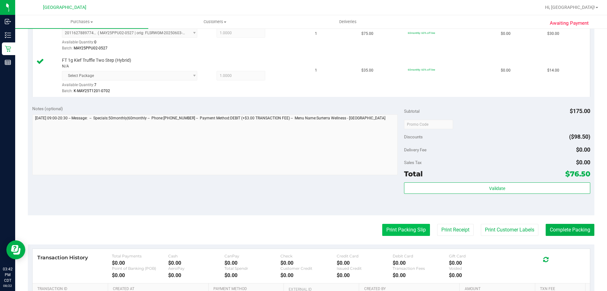
click at [382, 226] on button "Print Packing Slip" at bounding box center [406, 230] width 48 height 12
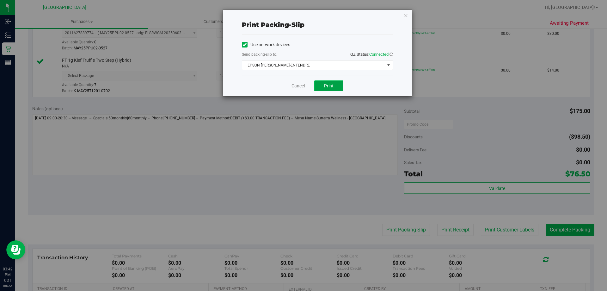
click at [327, 85] on span "Print" at bounding box center [328, 85] width 9 height 5
click at [300, 86] on link "Cancel" at bounding box center [297, 86] width 13 height 7
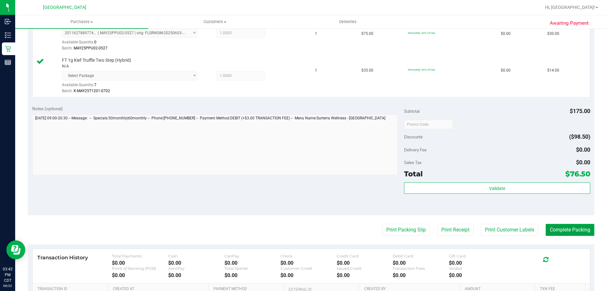
click at [559, 231] on button "Complete Packing" at bounding box center [570, 230] width 49 height 12
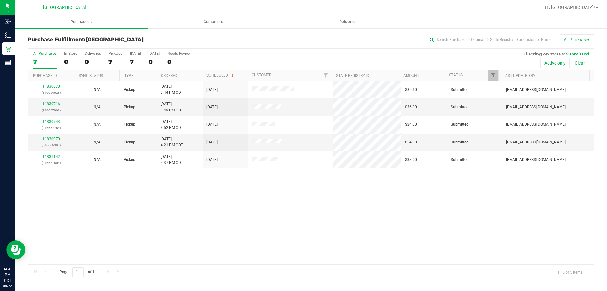
click at [189, 75] on th "Ordered" at bounding box center [179, 75] width 46 height 11
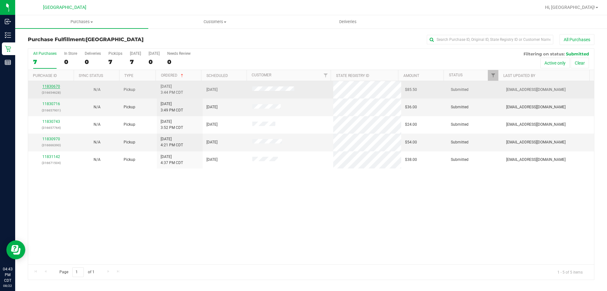
click at [54, 86] on link "11830670" at bounding box center [51, 86] width 18 height 4
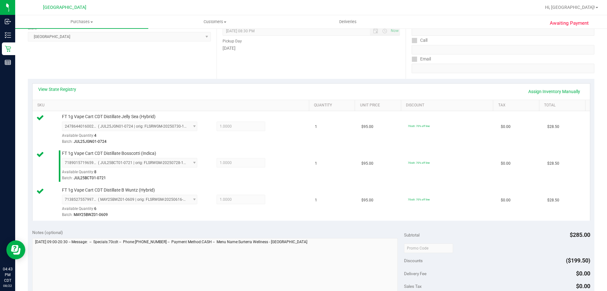
scroll to position [126, 0]
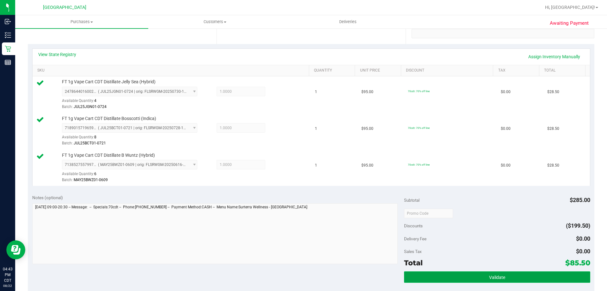
click at [463, 273] on button "Validate" at bounding box center [497, 276] width 186 height 11
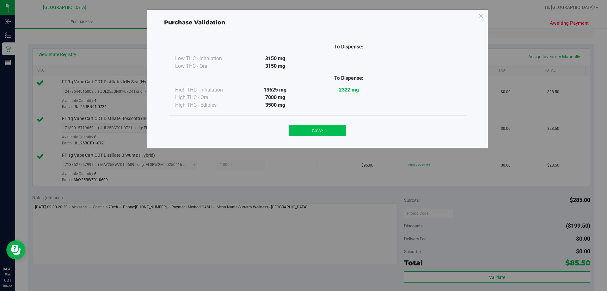
click at [320, 129] on button "Close" at bounding box center [318, 130] width 58 height 11
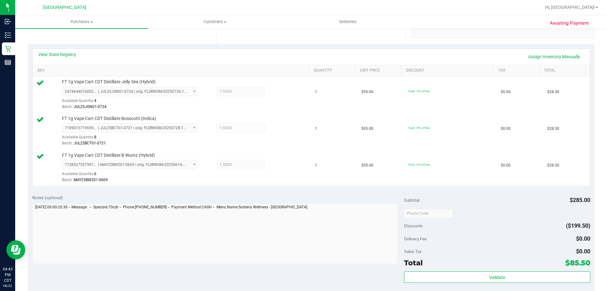
scroll to position [221, 0]
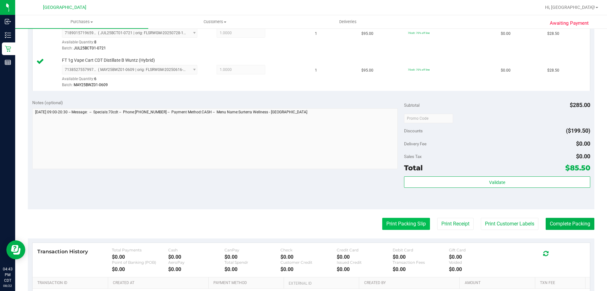
click at [390, 225] on button "Print Packing Slip" at bounding box center [406, 224] width 48 height 12
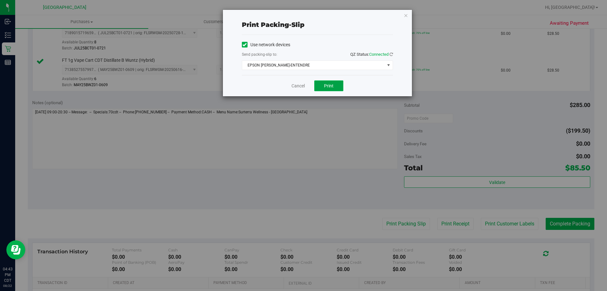
click at [320, 88] on button "Print" at bounding box center [328, 85] width 29 height 11
click at [302, 86] on link "Cancel" at bounding box center [297, 86] width 13 height 7
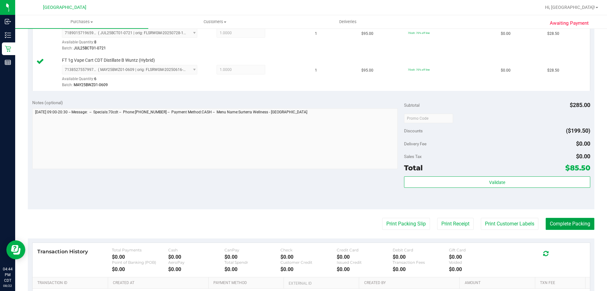
click at [580, 228] on button "Complete Packing" at bounding box center [570, 224] width 49 height 12
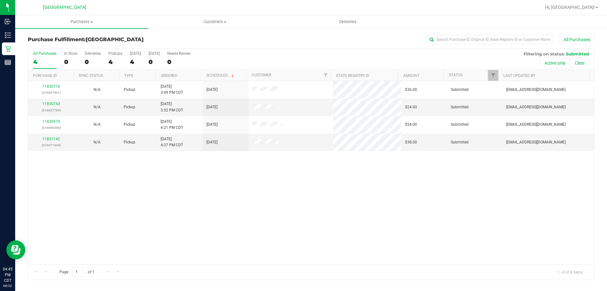
click at [187, 75] on th "Ordered" at bounding box center [179, 75] width 46 height 11
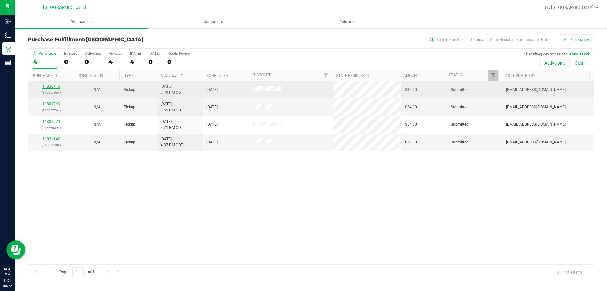
click at [51, 85] on link "11830716" at bounding box center [51, 86] width 18 height 4
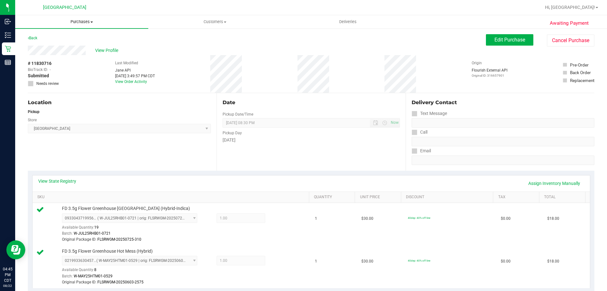
click at [85, 22] on span "Purchases" at bounding box center [81, 22] width 133 height 6
click at [63, 45] on li "Fulfillment" at bounding box center [81, 46] width 133 height 8
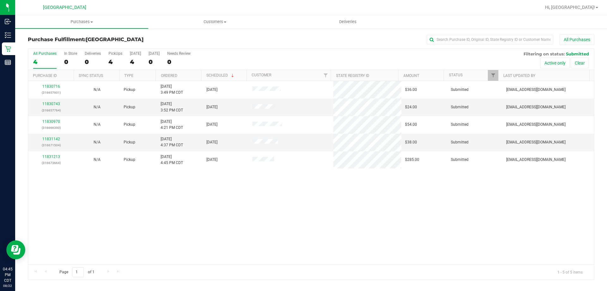
click at [179, 73] on th "Ordered" at bounding box center [179, 75] width 46 height 11
click at [54, 103] on link "11830743" at bounding box center [51, 103] width 18 height 4
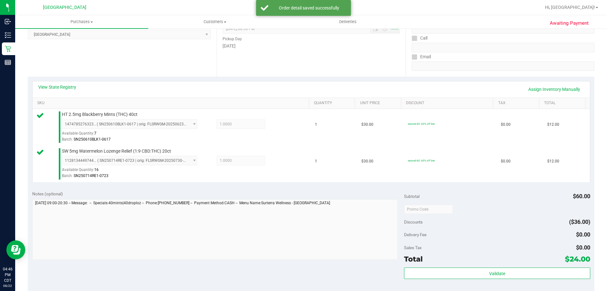
scroll to position [158, 0]
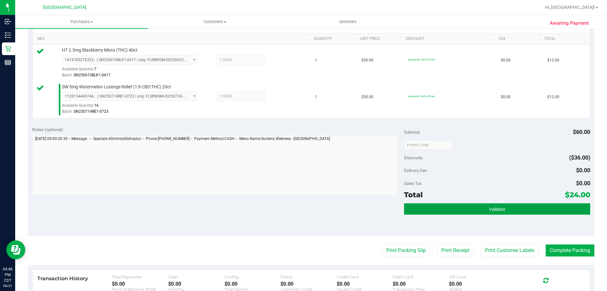
click at [431, 207] on button "Validate" at bounding box center [497, 208] width 186 height 11
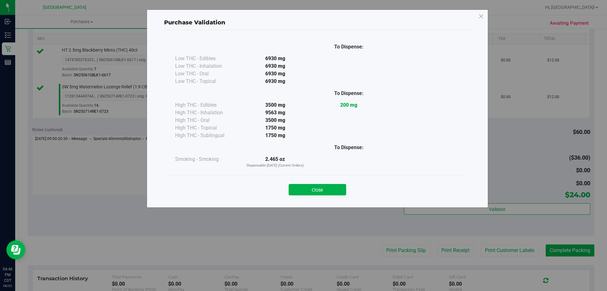
click at [313, 187] on button "Close" at bounding box center [318, 189] width 58 height 11
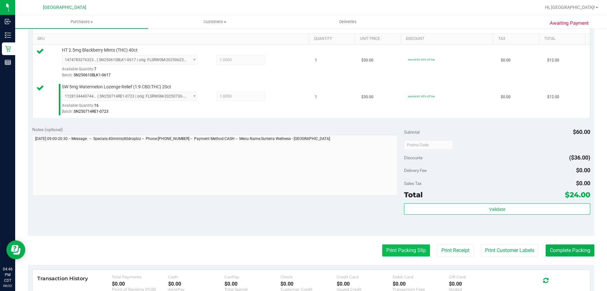
click at [408, 248] on button "Print Packing Slip" at bounding box center [406, 250] width 48 height 12
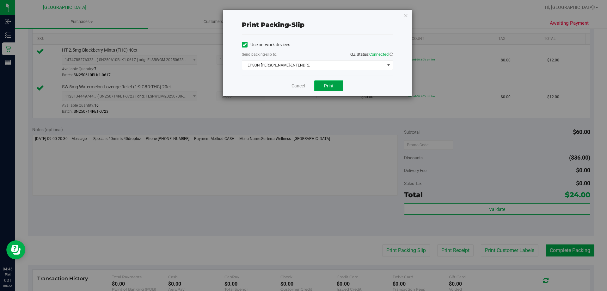
click at [334, 85] on button "Print" at bounding box center [328, 85] width 29 height 11
click at [296, 80] on div "Cancel Print" at bounding box center [317, 85] width 151 height 21
click at [297, 85] on link "Cancel" at bounding box center [297, 86] width 13 height 7
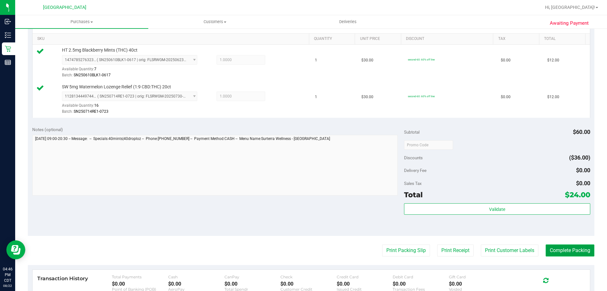
click at [569, 248] on button "Complete Packing" at bounding box center [570, 250] width 49 height 12
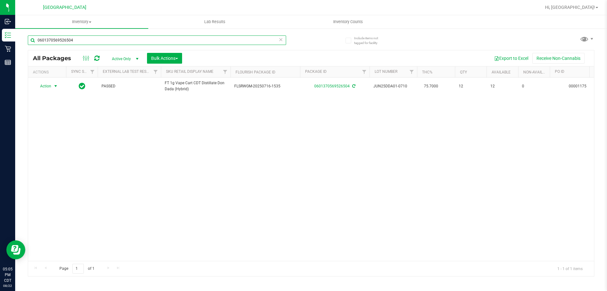
click at [63, 42] on input "0601370569526504" at bounding box center [157, 39] width 258 height 9
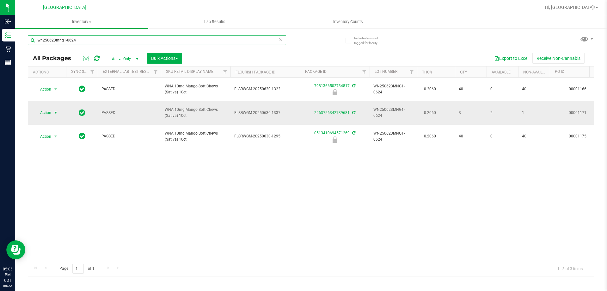
type input "wn250623mng1-0624"
click at [56, 108] on span "select" at bounding box center [56, 112] width 8 height 9
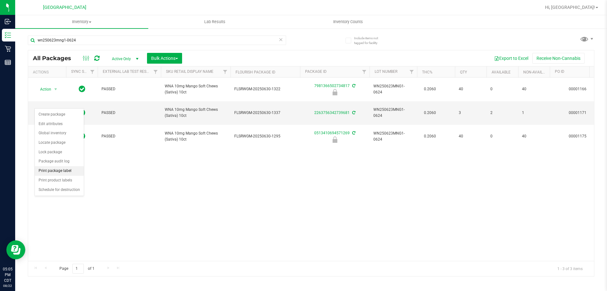
click at [67, 174] on li "Print package label" at bounding box center [59, 170] width 49 height 9
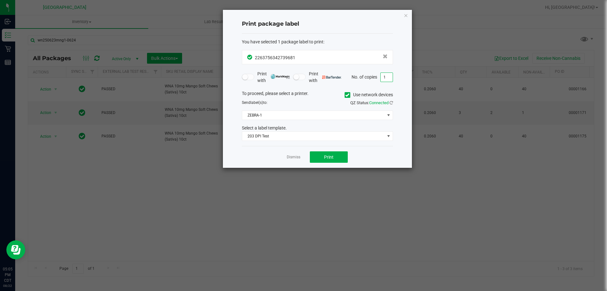
click at [385, 80] on input "1" at bounding box center [387, 77] width 12 height 9
type input "2"
click at [321, 161] on button "Print" at bounding box center [329, 156] width 38 height 11
click at [299, 156] on link "Dismiss" at bounding box center [294, 156] width 14 height 5
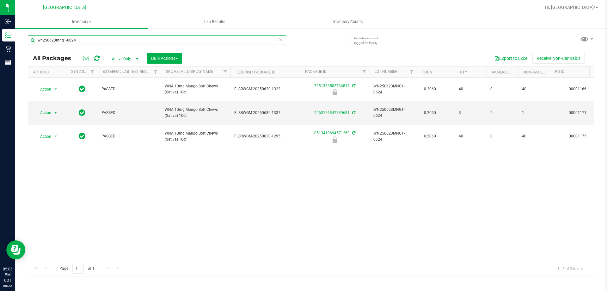
click at [154, 38] on input "wn250623mng1-0624" at bounding box center [157, 39] width 258 height 9
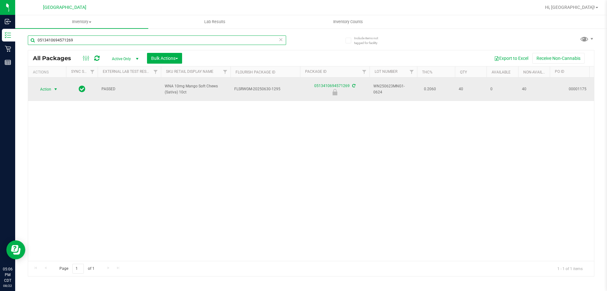
type input "0513410694571269"
click at [55, 88] on span "select" at bounding box center [55, 89] width 5 height 5
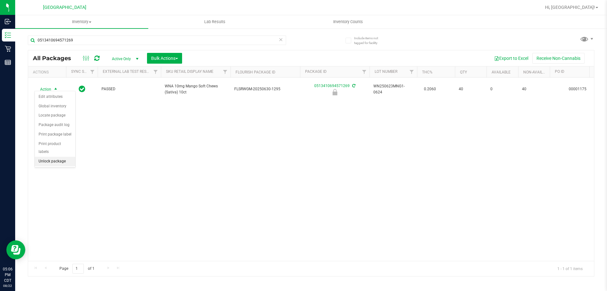
click at [55, 156] on li "Unlock package" at bounding box center [55, 160] width 40 height 9
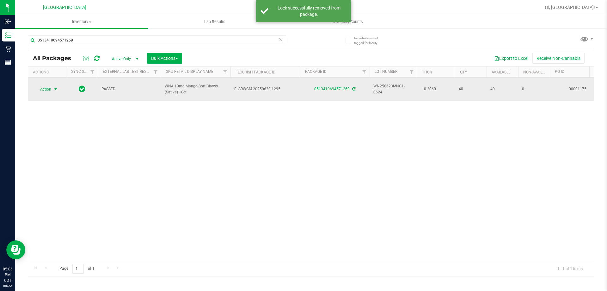
click at [54, 87] on span "select" at bounding box center [55, 89] width 5 height 5
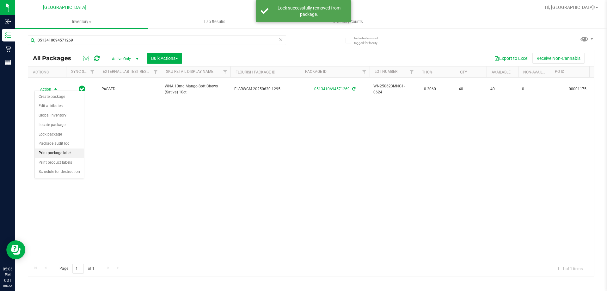
click at [58, 153] on li "Print package label" at bounding box center [59, 152] width 49 height 9
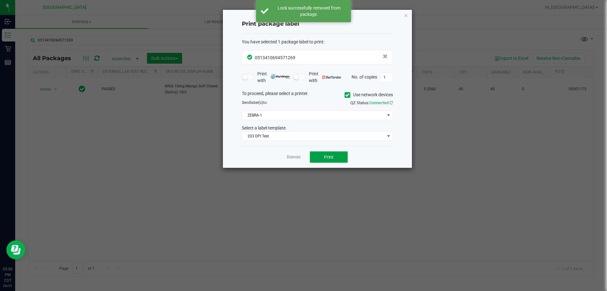
click at [322, 154] on button "Print" at bounding box center [329, 156] width 38 height 11
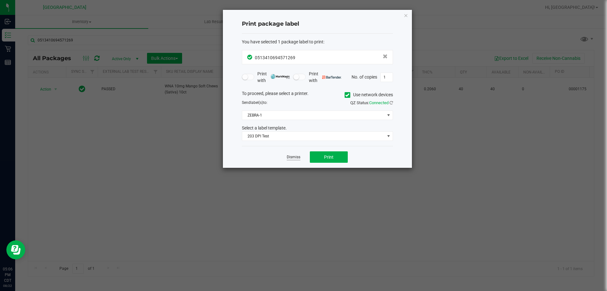
click at [297, 159] on link "Dismiss" at bounding box center [294, 156] width 14 height 5
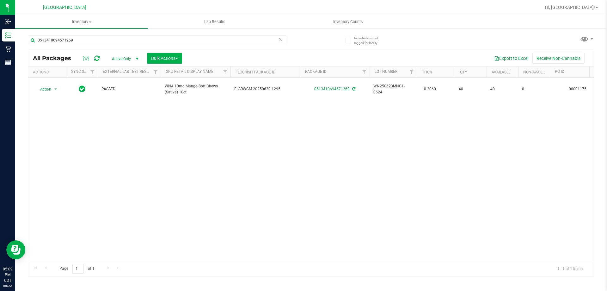
click at [309, 138] on div "Action Action Create package Edit attributes Global inventory Locate package Lo…" at bounding box center [311, 168] width 566 height 183
click at [84, 37] on input "0513410694571269" at bounding box center [157, 39] width 258 height 9
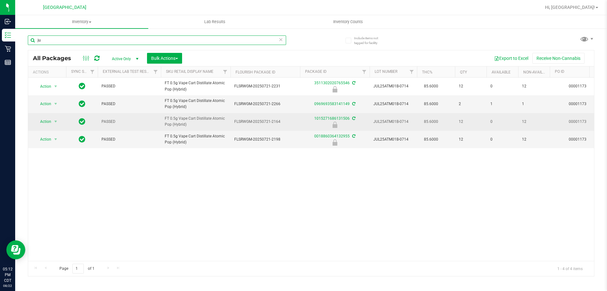
type input "j"
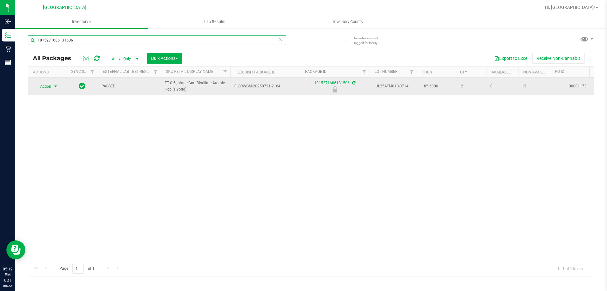
type input "1015271686131506"
click at [55, 87] on span "select" at bounding box center [55, 86] width 5 height 5
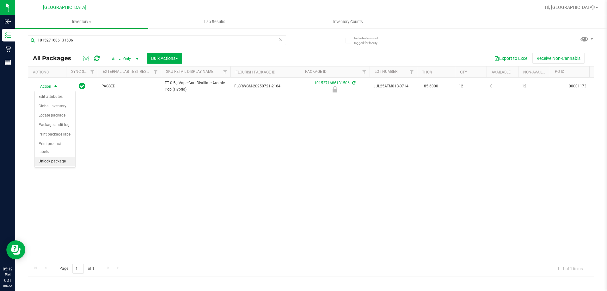
click at [56, 156] on li "Unlock package" at bounding box center [55, 160] width 40 height 9
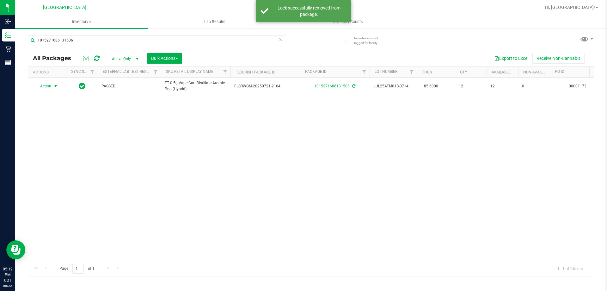
click at [54, 85] on span "select" at bounding box center [55, 85] width 5 height 5
click at [54, 152] on li "Print package label" at bounding box center [59, 152] width 49 height 9
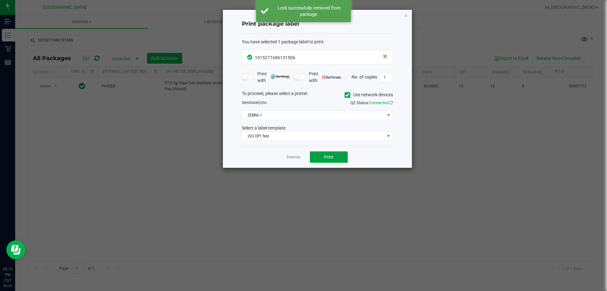
click at [334, 157] on button "Print" at bounding box center [329, 156] width 38 height 11
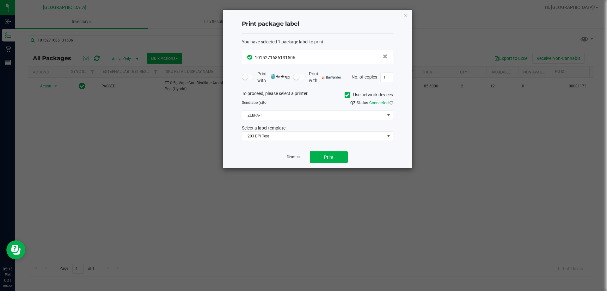
click at [296, 156] on link "Dismiss" at bounding box center [294, 156] width 14 height 5
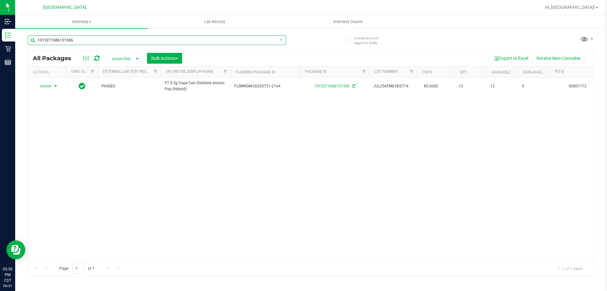
click at [88, 39] on input "1015271686131506" at bounding box center [157, 39] width 258 height 9
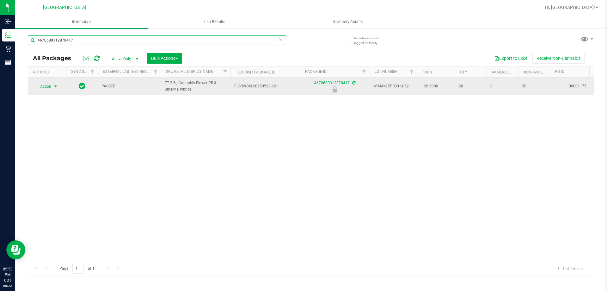
type input "4670680312878417"
click at [50, 89] on span "Action" at bounding box center [42, 86] width 17 height 9
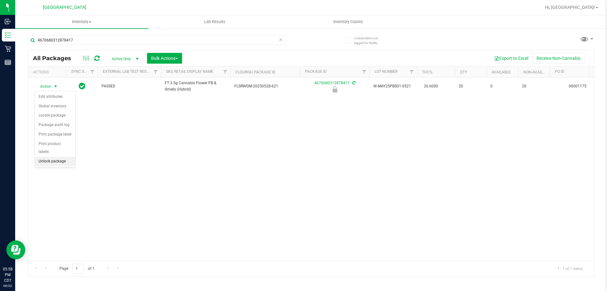
click at [43, 156] on li "Unlock package" at bounding box center [55, 160] width 40 height 9
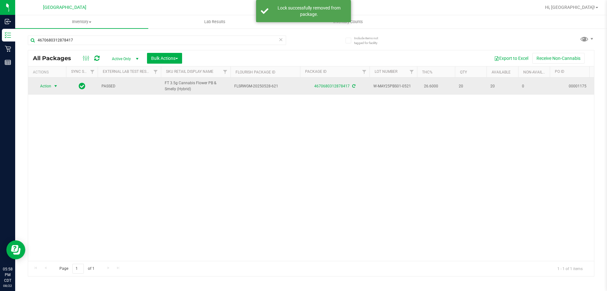
click at [49, 86] on span "Action" at bounding box center [42, 86] width 17 height 9
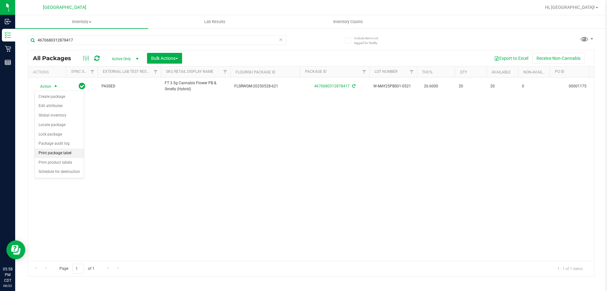
click at [54, 151] on li "Print package label" at bounding box center [59, 152] width 49 height 9
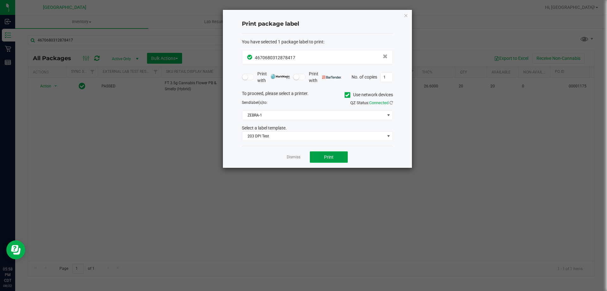
click at [318, 158] on button "Print" at bounding box center [329, 156] width 38 height 11
click at [292, 156] on link "Dismiss" at bounding box center [294, 156] width 14 height 5
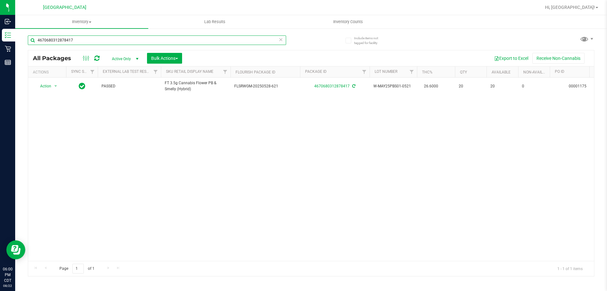
click at [120, 42] on input "4670680312878417" at bounding box center [157, 39] width 258 height 9
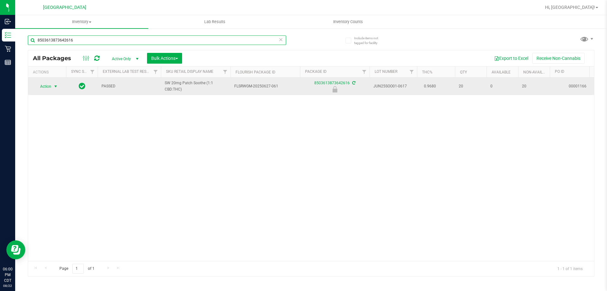
type input "8503613873642616"
click at [56, 86] on span "select" at bounding box center [55, 86] width 5 height 5
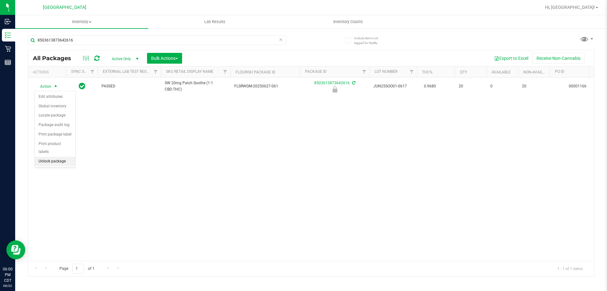
click at [53, 156] on li "Unlock package" at bounding box center [55, 160] width 40 height 9
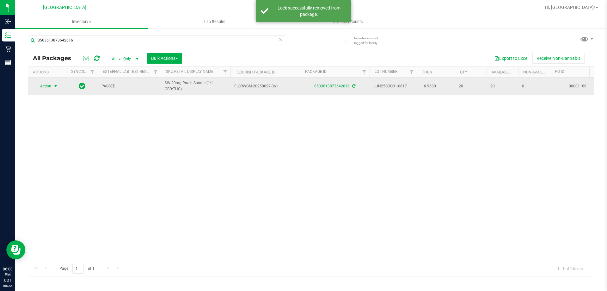
click at [55, 86] on span "select" at bounding box center [55, 85] width 5 height 5
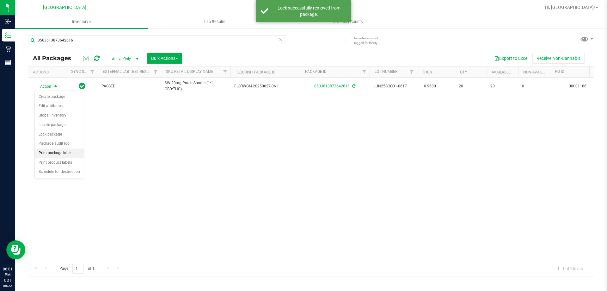
click at [65, 150] on li "Print package label" at bounding box center [59, 152] width 49 height 9
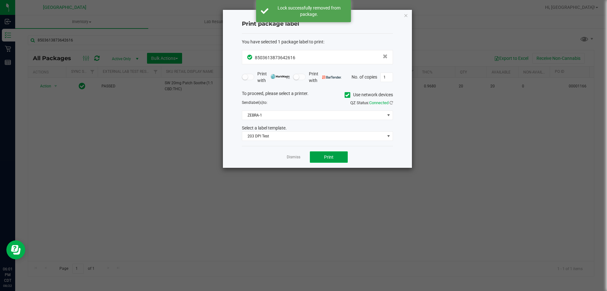
click at [324, 153] on button "Print" at bounding box center [329, 156] width 38 height 11
